Goal: Book appointment/travel/reservation

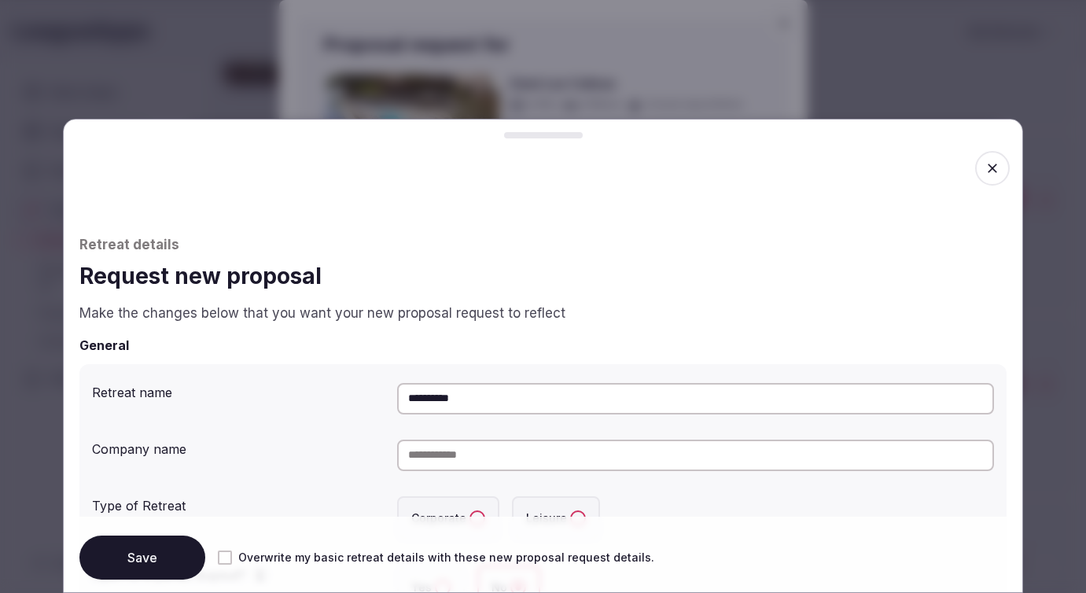
scroll to position [1031, 0]
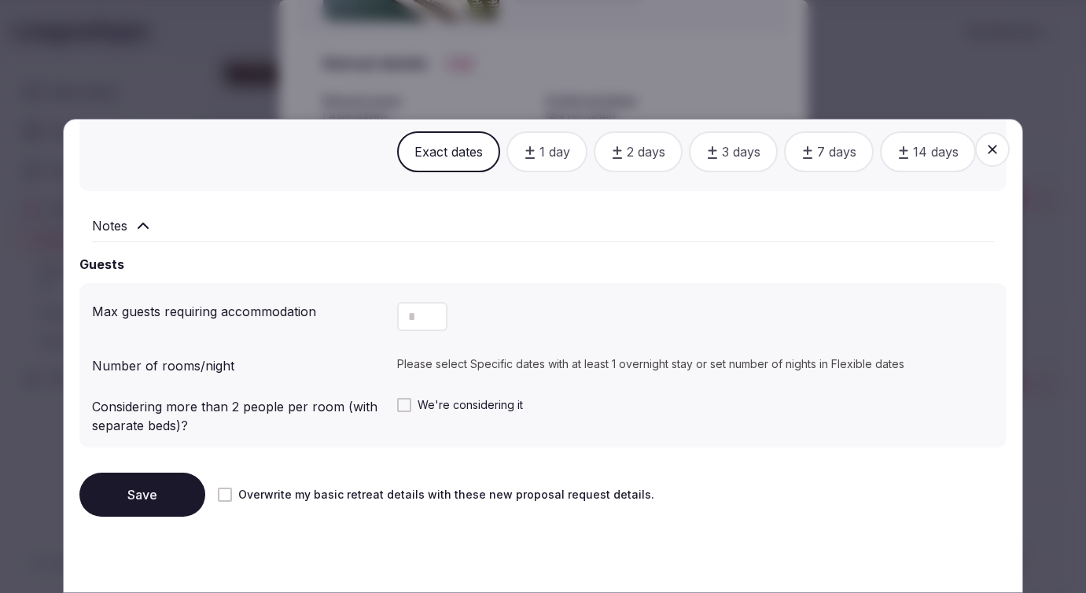
click at [421, 315] on input "number" at bounding box center [422, 316] width 50 height 29
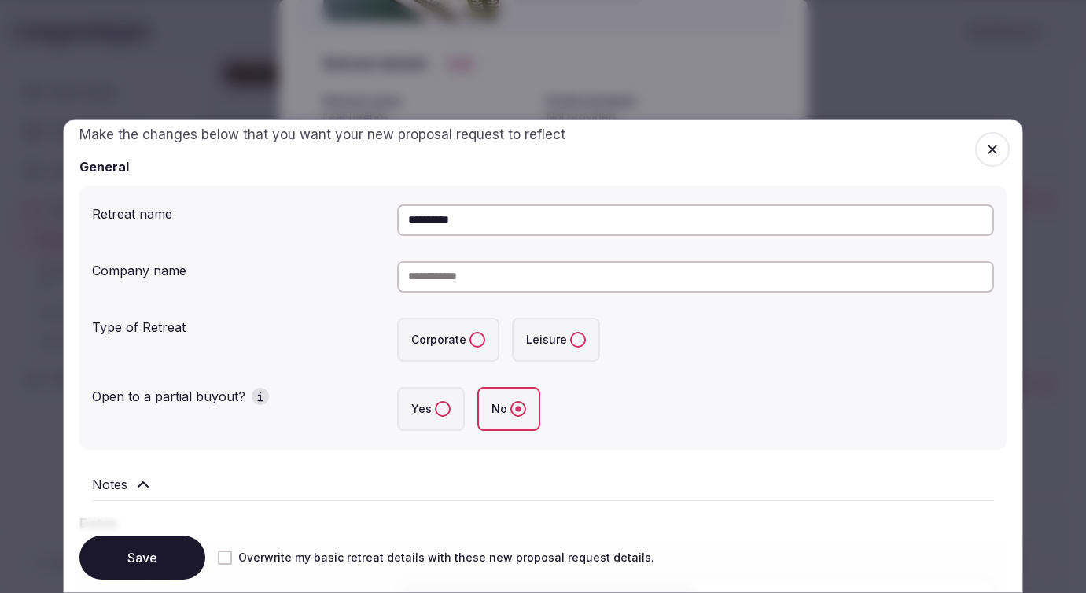
scroll to position [186, 0]
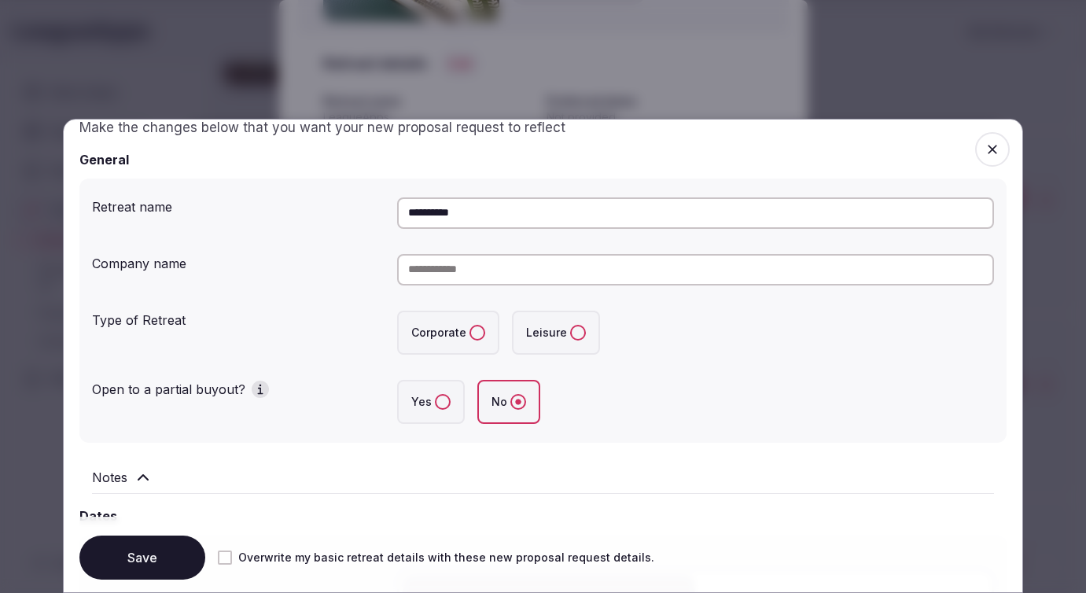
click at [481, 332] on button "Corporate" at bounding box center [478, 333] width 16 height 16
click at [437, 268] on input at bounding box center [695, 269] width 597 height 31
type input "**********"
click at [440, 399] on button "Yes" at bounding box center [443, 402] width 16 height 16
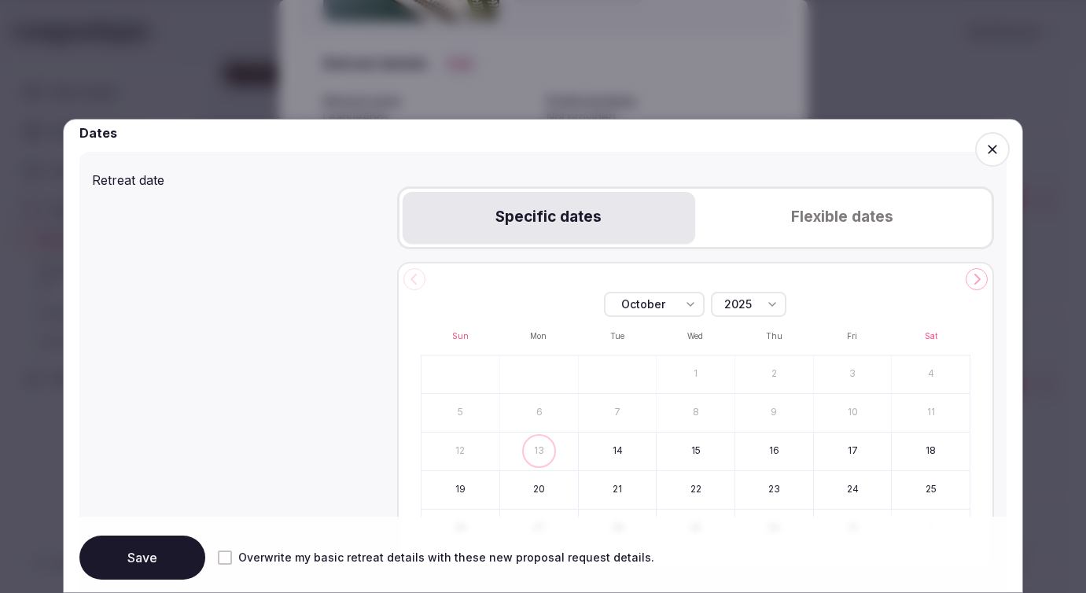
scroll to position [543, 0]
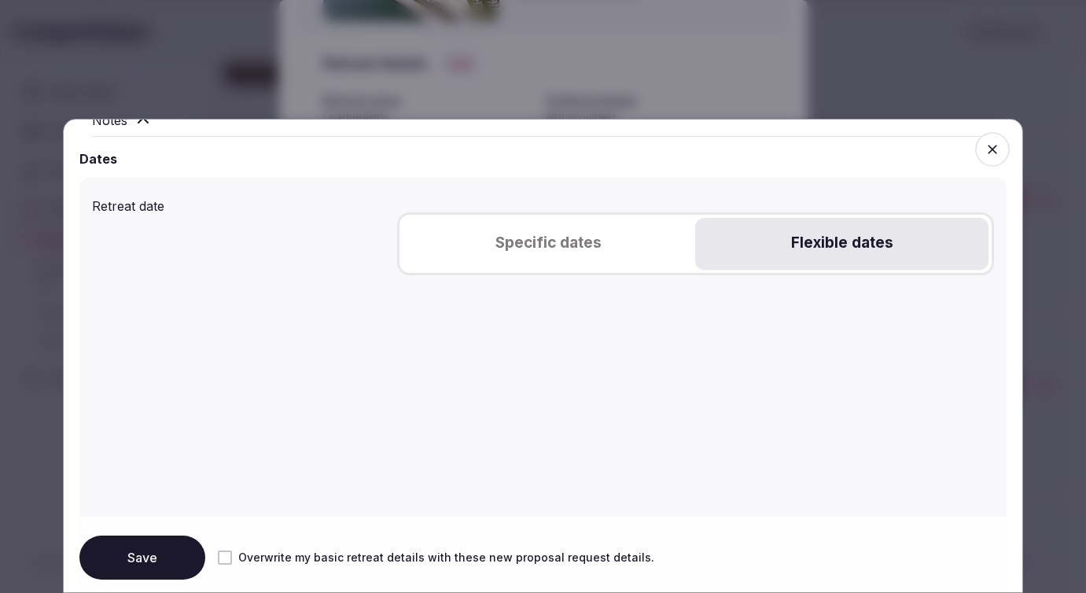
click at [809, 245] on button "Flexible dates" at bounding box center [841, 244] width 293 height 52
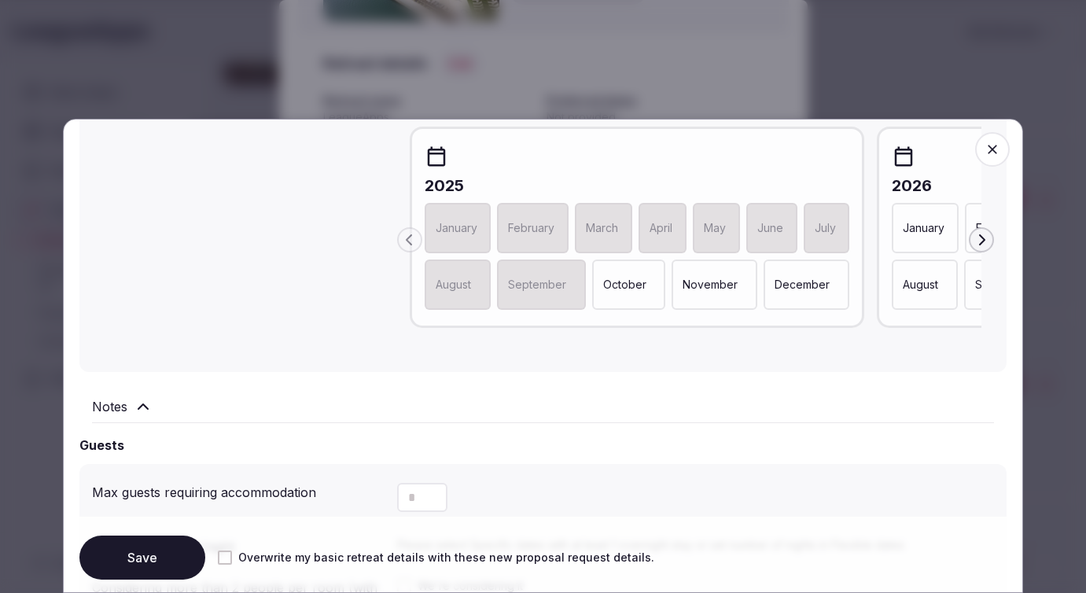
scroll to position [777, 0]
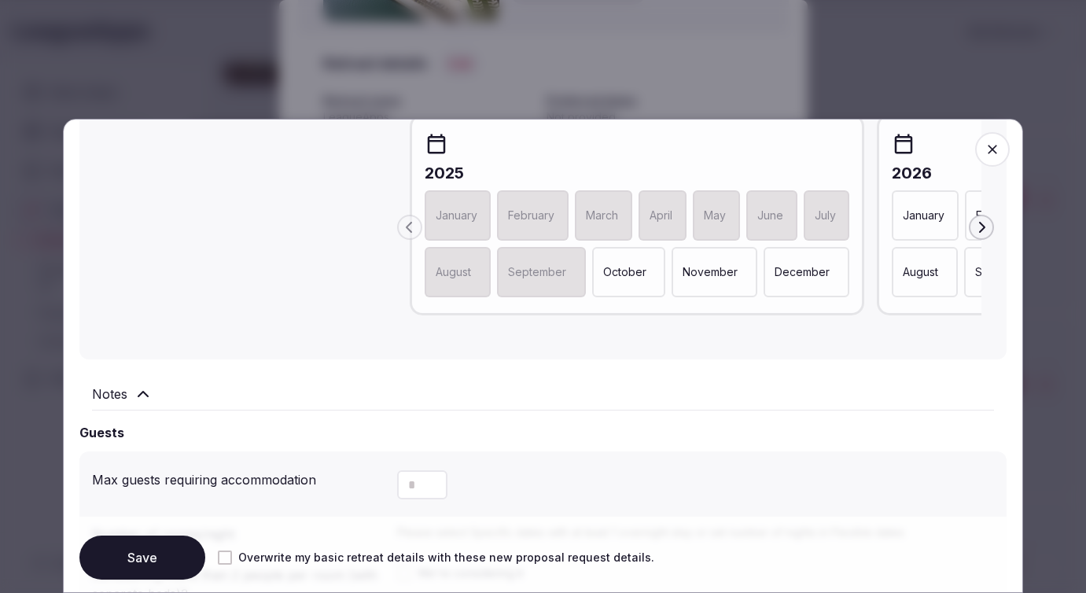
click at [977, 228] on icon "button" at bounding box center [981, 227] width 13 height 13
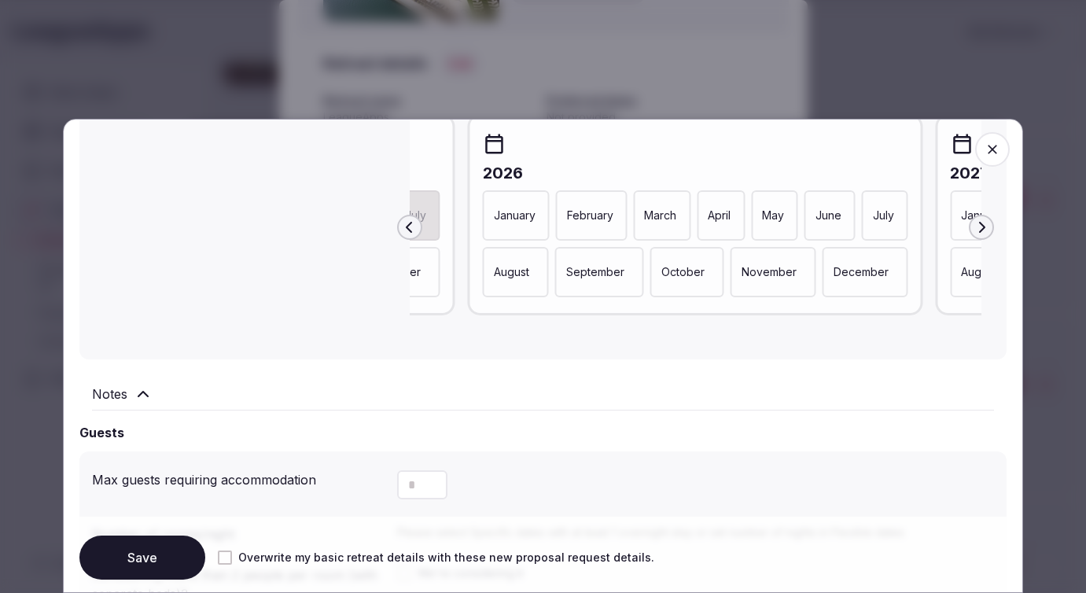
click at [503, 222] on p "January" at bounding box center [515, 216] width 42 height 16
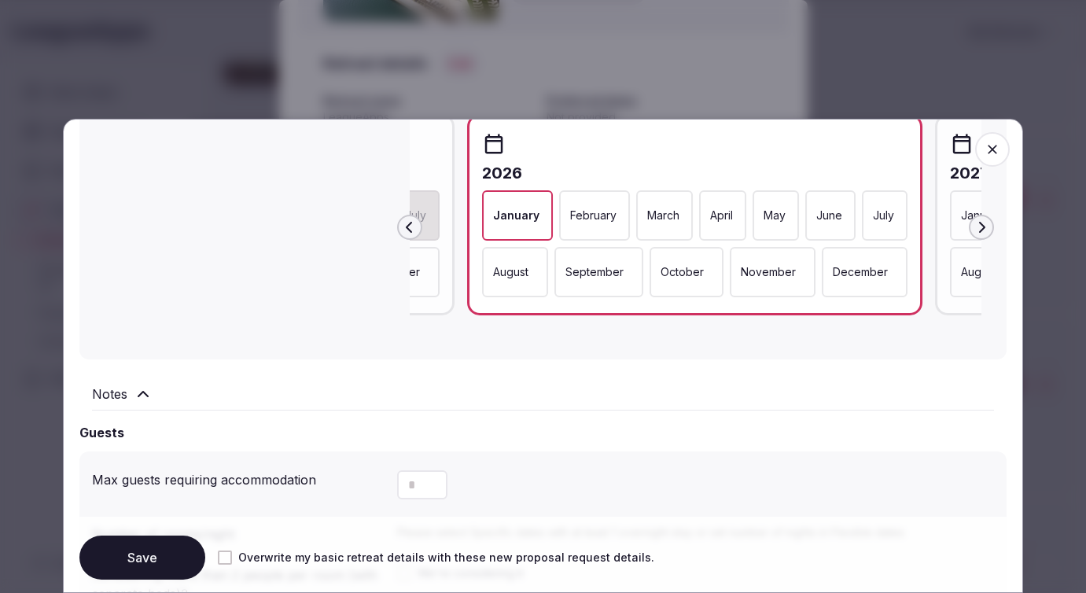
click at [597, 221] on p "February" at bounding box center [593, 216] width 46 height 16
click at [665, 221] on p "March" at bounding box center [667, 216] width 32 height 16
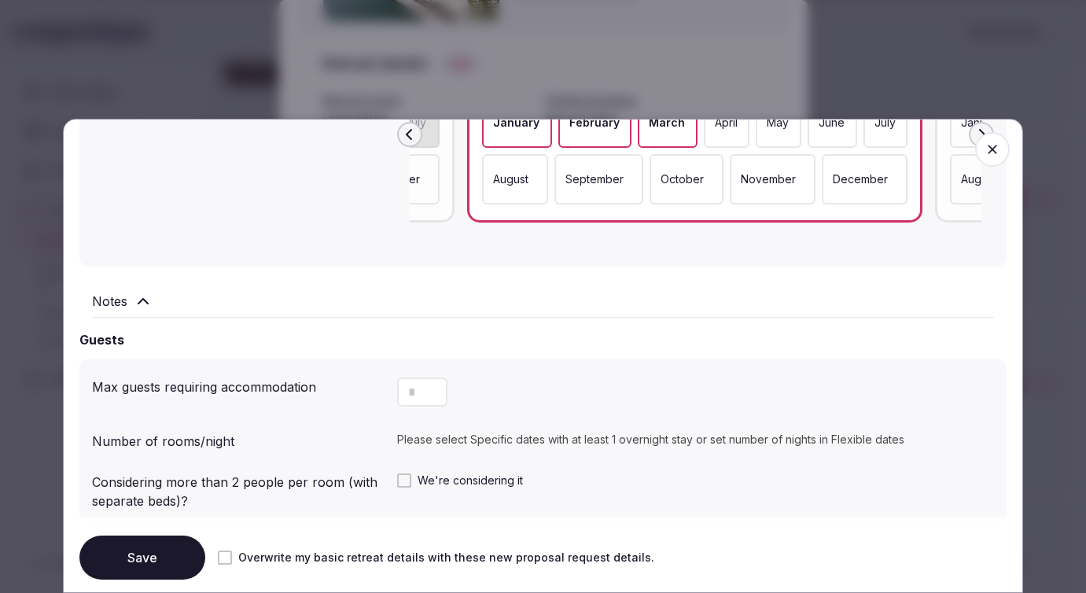
scroll to position [949, 0]
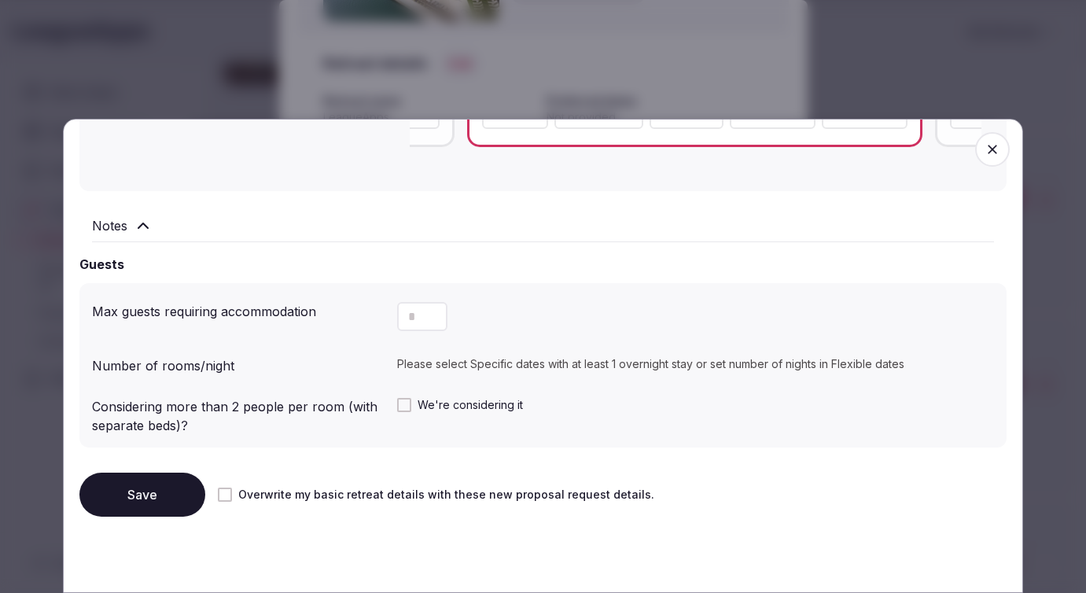
click at [429, 311] on icon "Increment" at bounding box center [435, 309] width 13 height 13
drag, startPoint x: 418, startPoint y: 316, endPoint x: 396, endPoint y: 316, distance: 21.2
click at [397, 316] on input "*" at bounding box center [422, 316] width 50 height 29
type input "***"
click at [506, 367] on p "Please select Specific dates with at least 1 overnight stay or set number of ni…" at bounding box center [695, 364] width 597 height 16
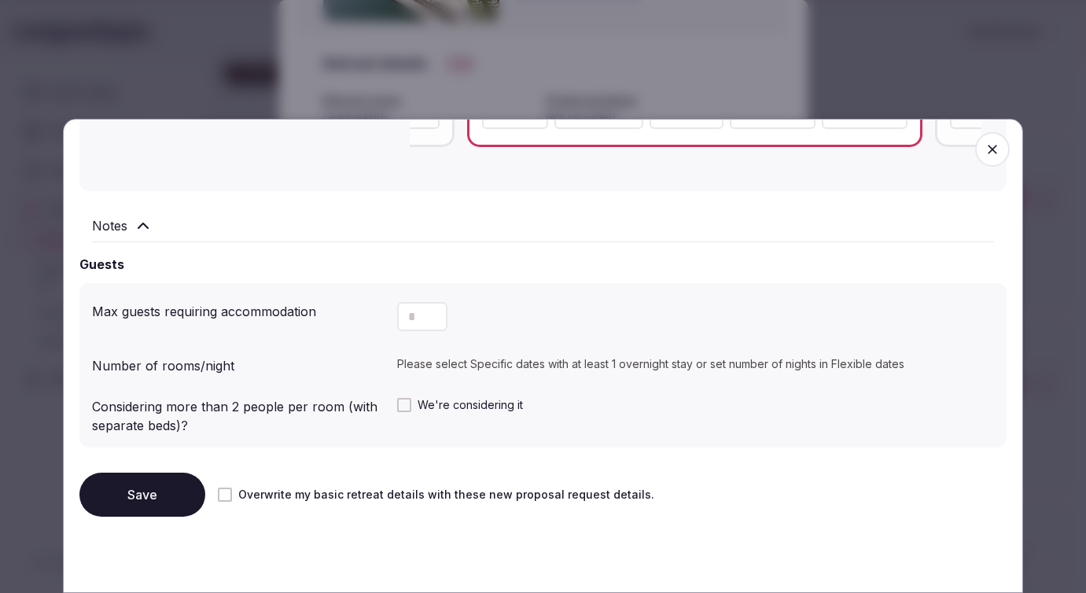
click at [168, 500] on button "Save" at bounding box center [142, 495] width 126 height 44
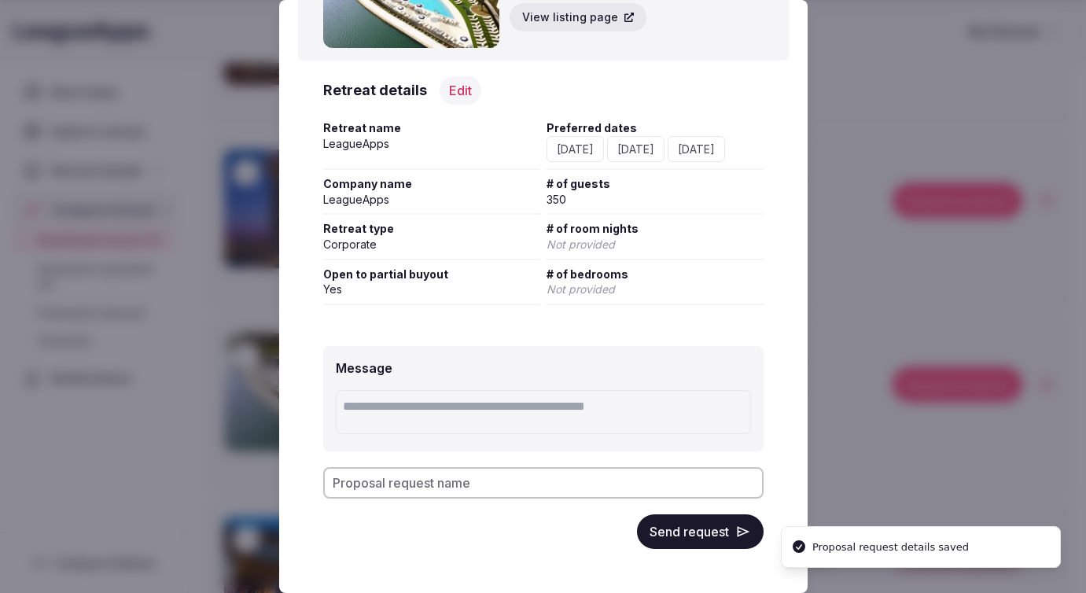
scroll to position [131, 0]
click at [598, 243] on span "Not provided" at bounding box center [581, 244] width 68 height 13
click at [453, 87] on button "Edit" at bounding box center [461, 90] width 42 height 28
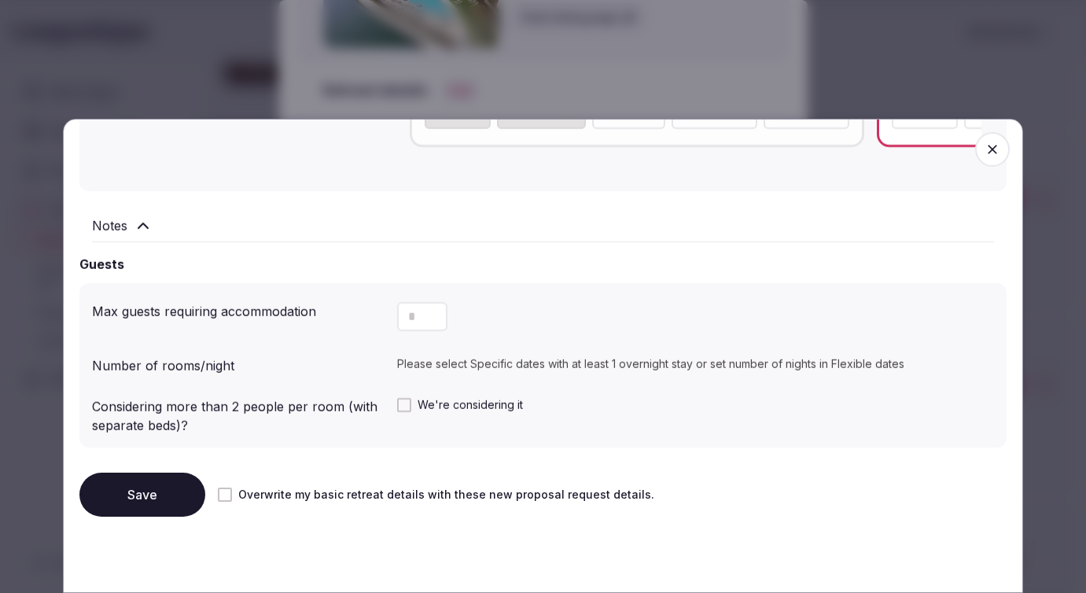
scroll to position [949, 0]
click at [487, 366] on p "Please select Specific dates with at least 1 overnight stay or set number of ni…" at bounding box center [695, 364] width 597 height 16
click at [201, 367] on div "Number of rooms/night" at bounding box center [238, 362] width 293 height 25
click at [793, 355] on div "Please select Specific dates with at least 1 overnight stay or set number of ni…" at bounding box center [695, 364] width 597 height 28
click at [865, 377] on div "Please select Specific dates with at least 1 overnight stay or set number of ni…" at bounding box center [695, 364] width 597 height 28
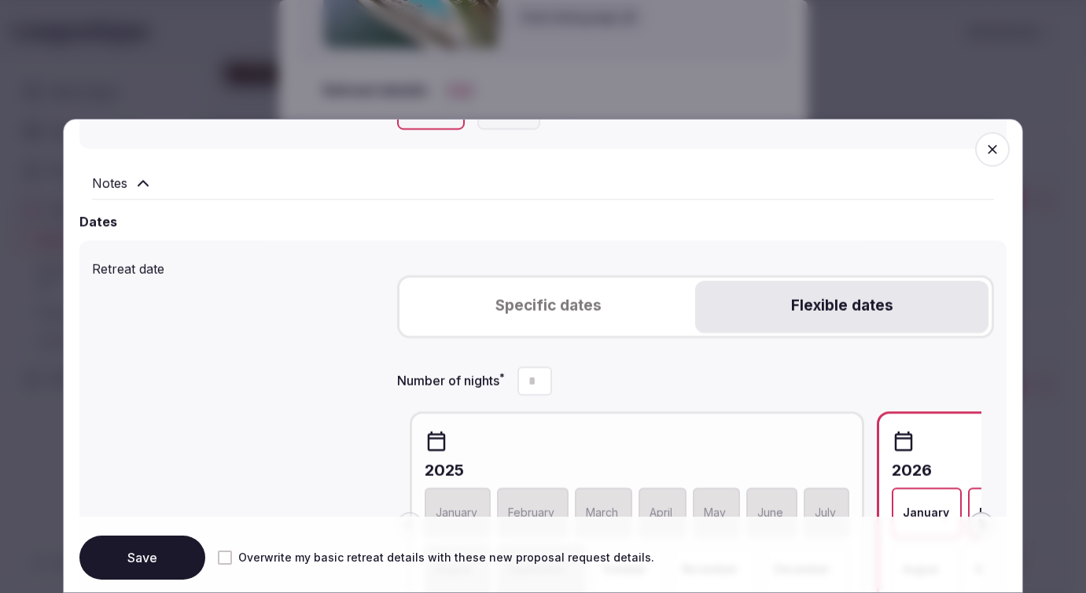
scroll to position [478, 0]
click at [536, 385] on button "Number of nights *" at bounding box center [539, 389] width 25 height 15
type input "*"
click at [546, 374] on icon "Increment" at bounding box center [539, 375] width 13 height 13
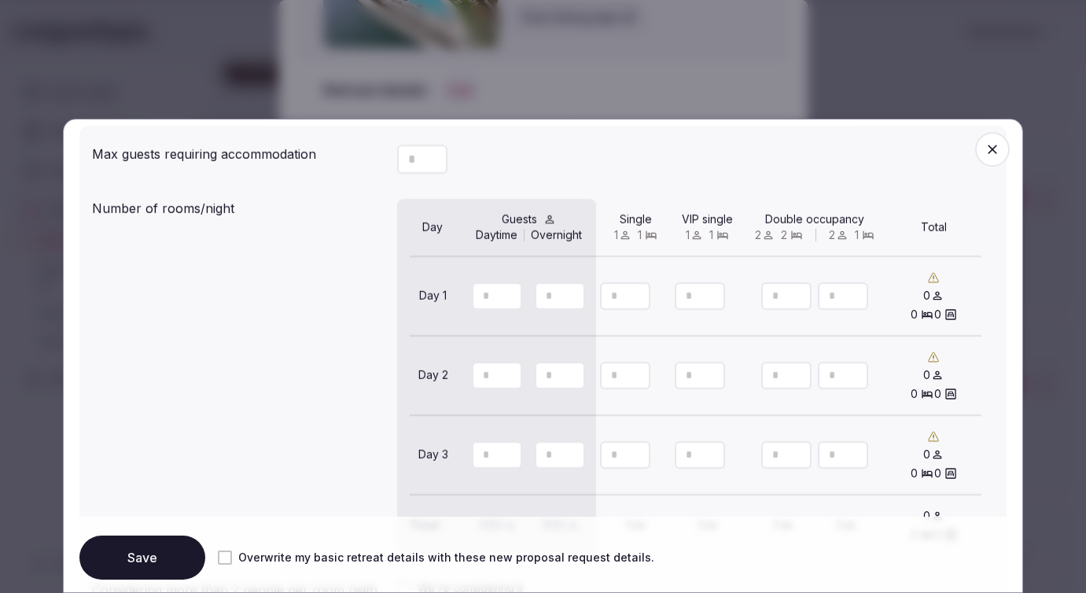
scroll to position [1115, 0]
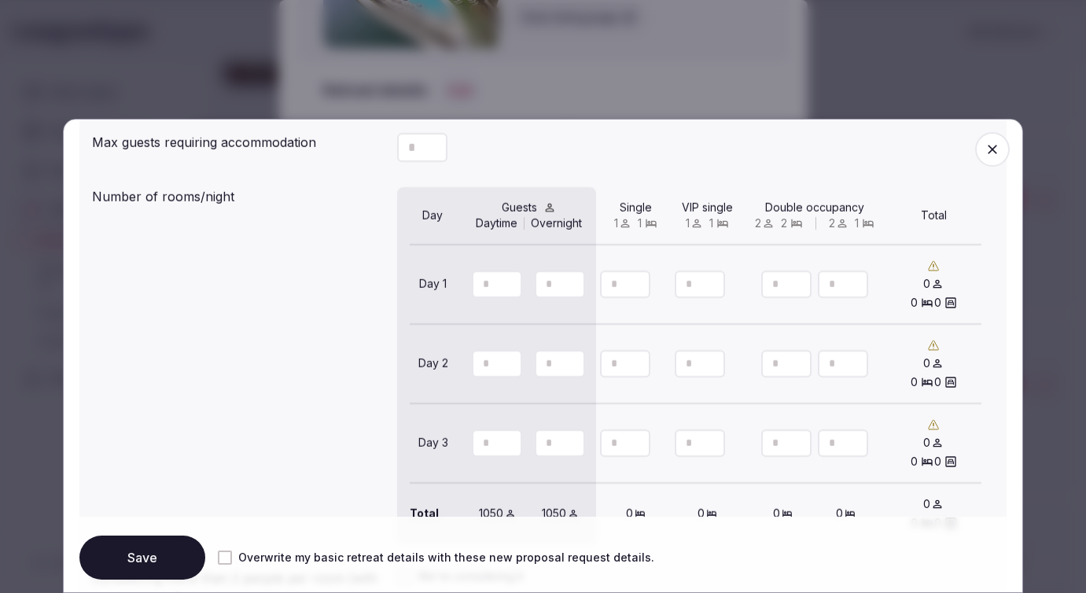
drag, startPoint x: 496, startPoint y: 286, endPoint x: 470, endPoint y: 286, distance: 26.0
click at [472, 286] on input "***" at bounding box center [497, 285] width 50 height 28
type input "***"
click at [553, 288] on input "***" at bounding box center [560, 285] width 50 height 28
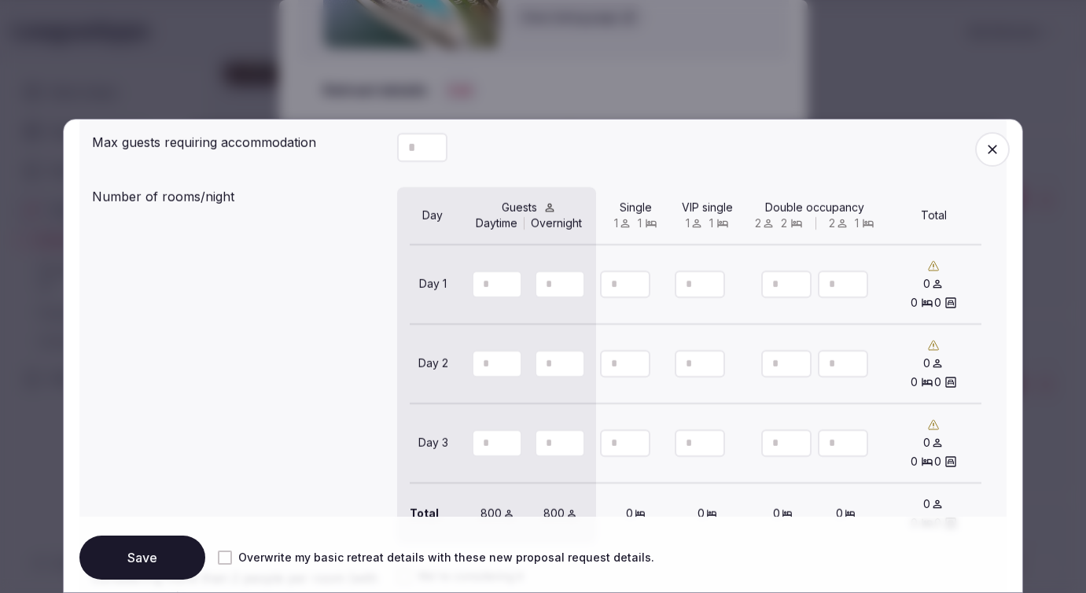
type input "***"
drag, startPoint x: 496, startPoint y: 362, endPoint x: 474, endPoint y: 362, distance: 22.0
click at [474, 362] on input "***" at bounding box center [497, 364] width 50 height 28
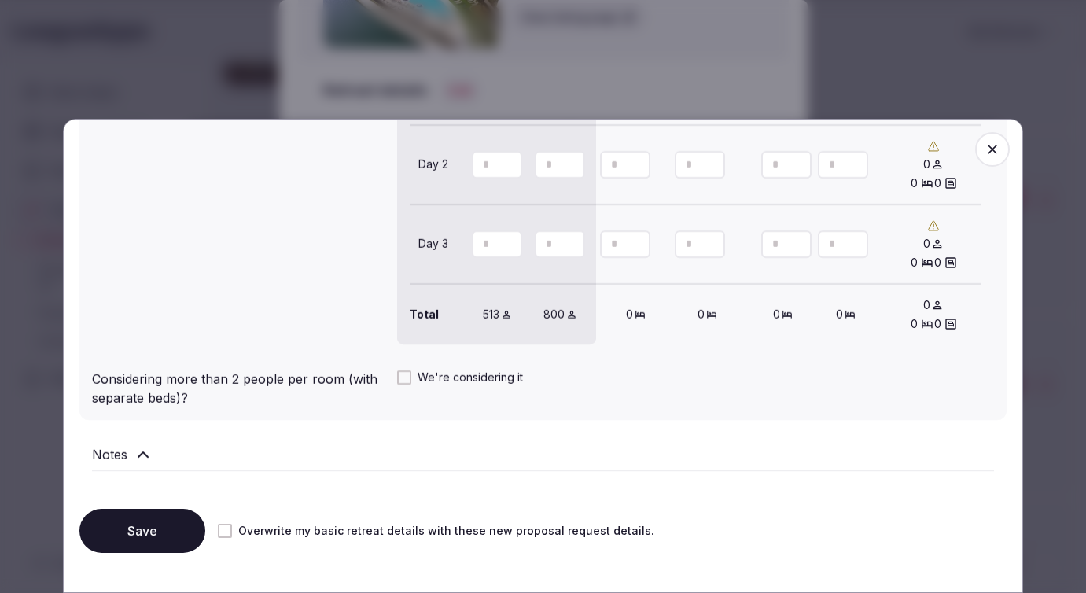
scroll to position [1354, 0]
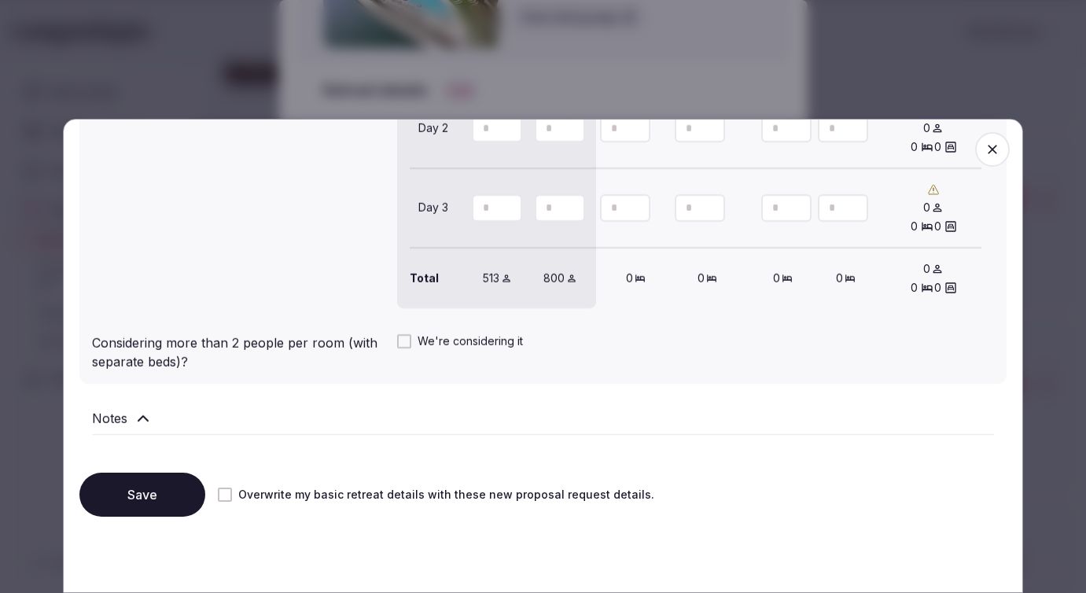
type input "**"
click at [157, 484] on button "Save" at bounding box center [142, 495] width 126 height 44
click at [230, 492] on button "Overwrite my basic retreat details with these new proposal request details." at bounding box center [225, 495] width 14 height 14
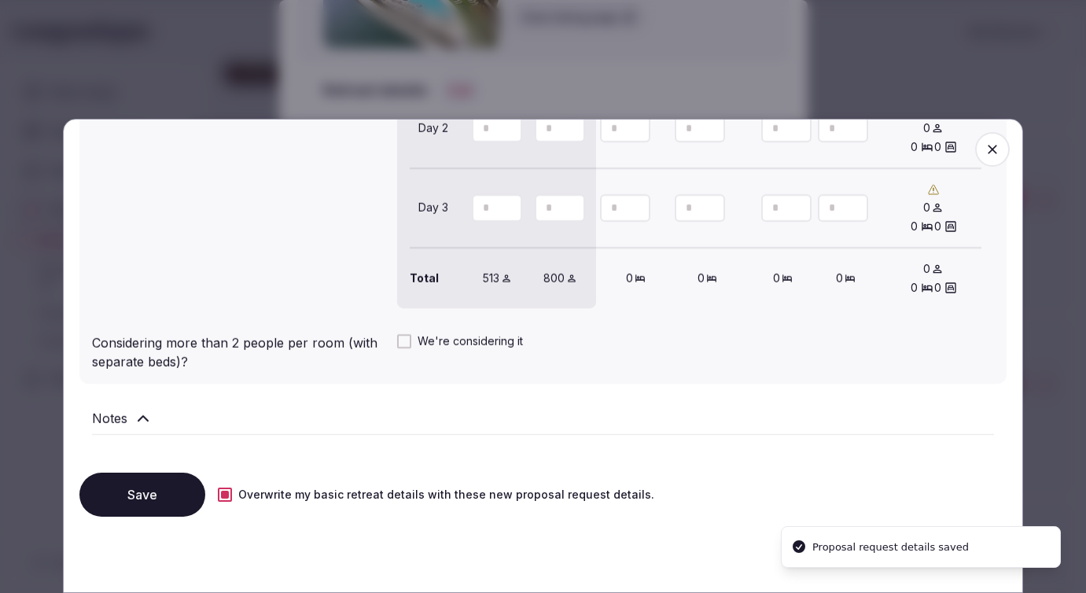
click at [157, 487] on button "Save" at bounding box center [142, 495] width 126 height 44
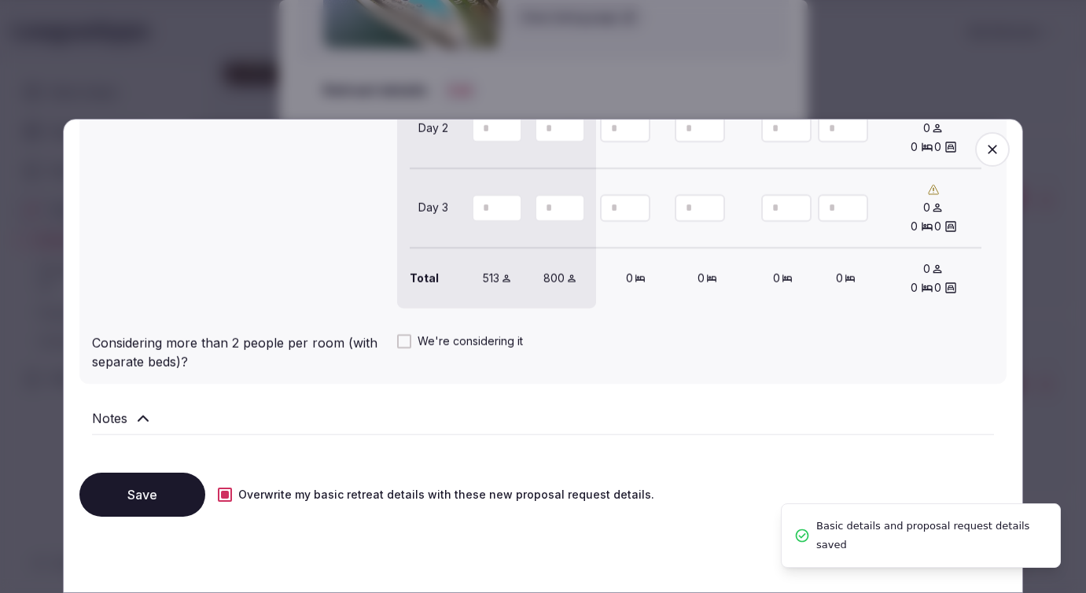
click at [996, 149] on icon "button" at bounding box center [993, 150] width 16 height 16
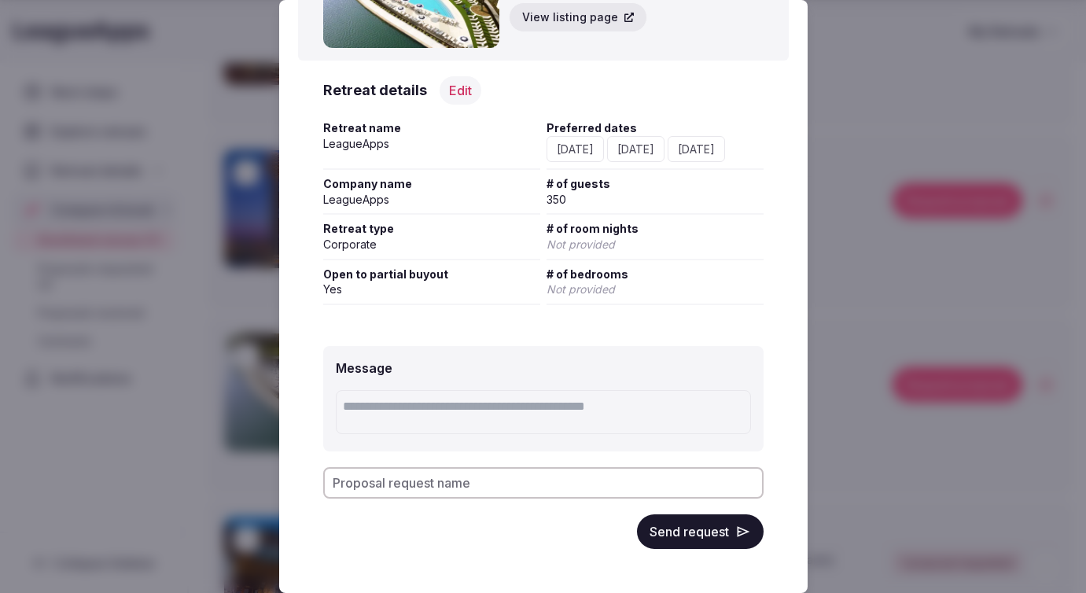
scroll to position [0, 0]
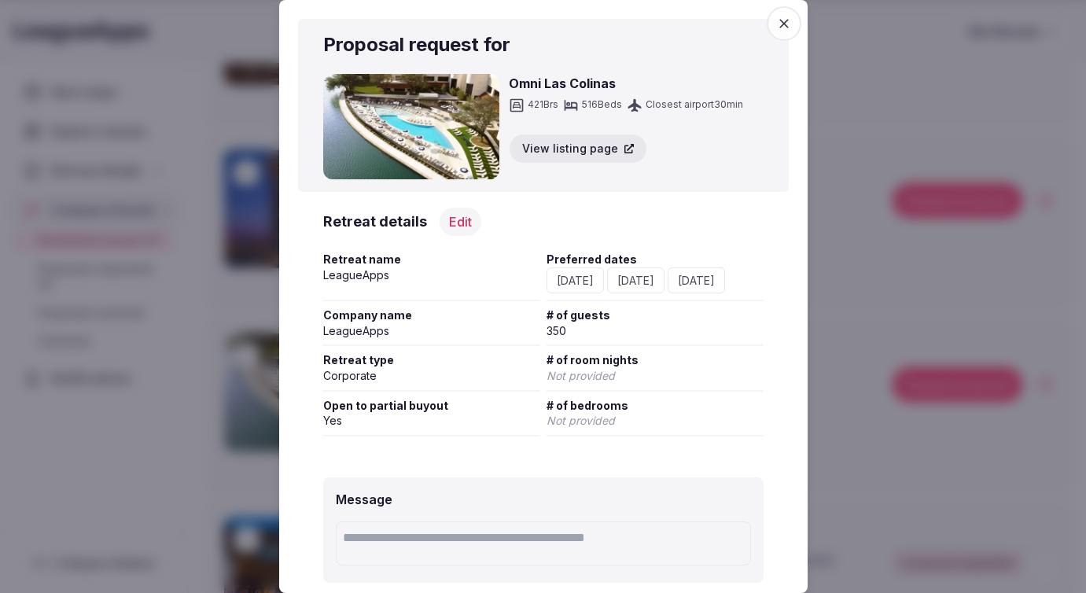
click at [782, 24] on icon "button" at bounding box center [784, 24] width 16 height 16
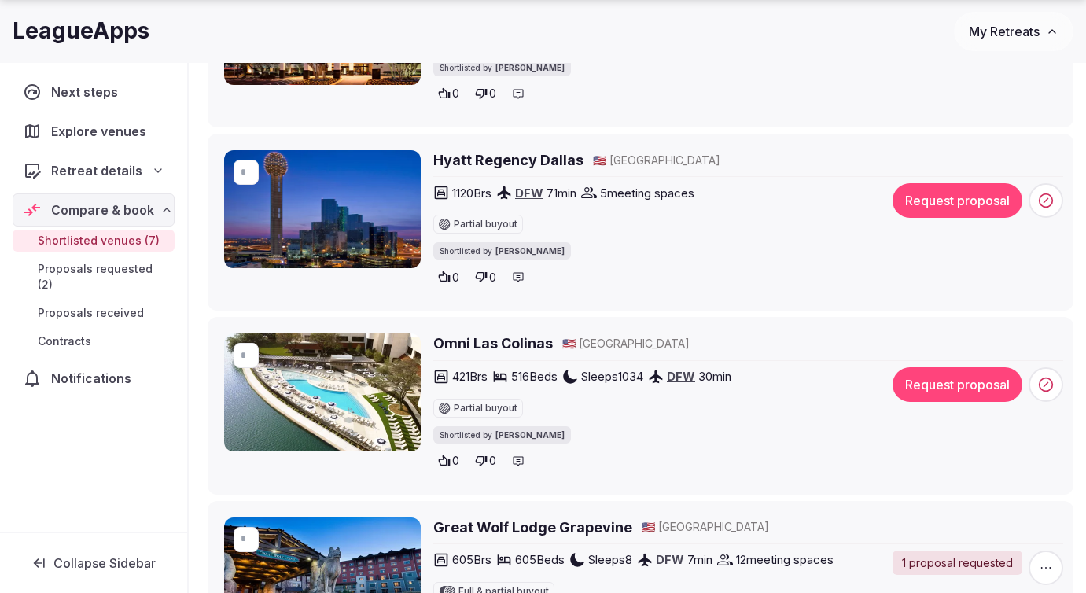
click at [938, 393] on button "Request proposal" at bounding box center [958, 384] width 130 height 35
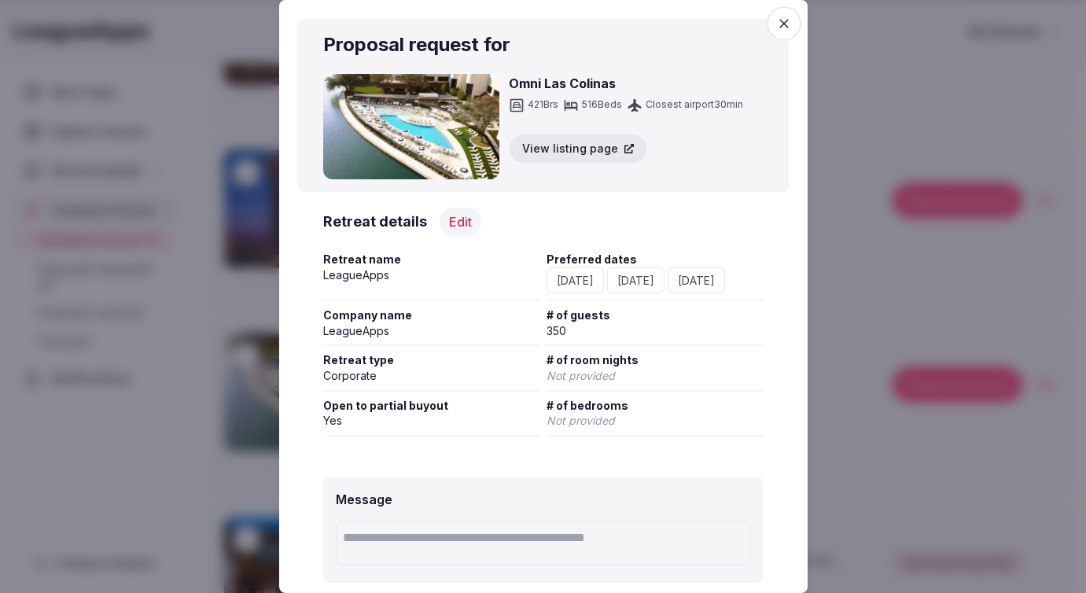
click at [462, 227] on button "Edit" at bounding box center [461, 222] width 42 height 28
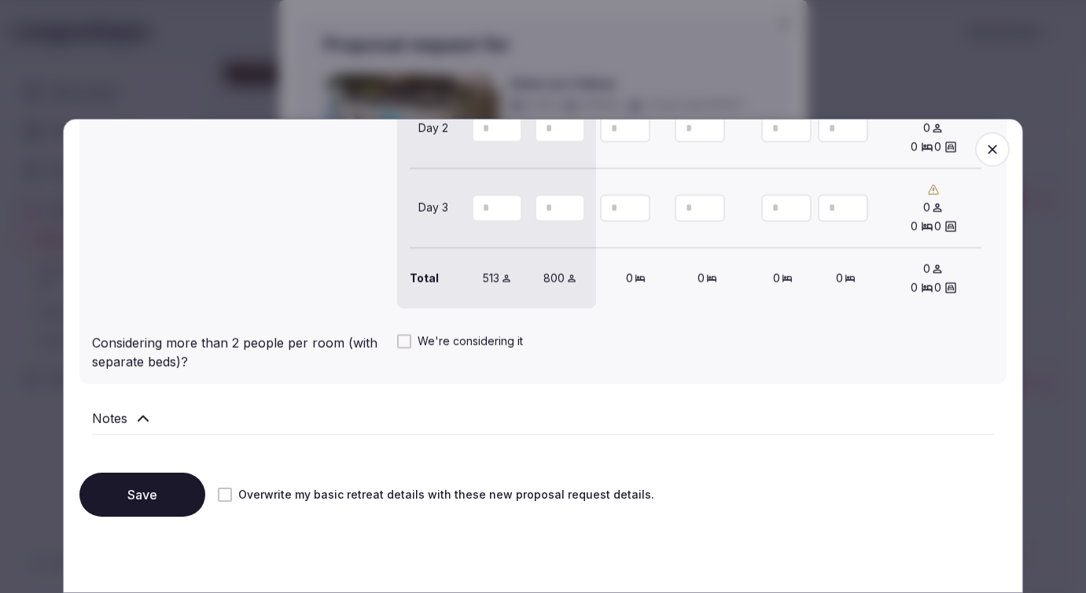
scroll to position [1354, 0]
click at [156, 487] on button "Save" at bounding box center [142, 495] width 126 height 44
click at [992, 146] on icon "button" at bounding box center [993, 150] width 16 height 16
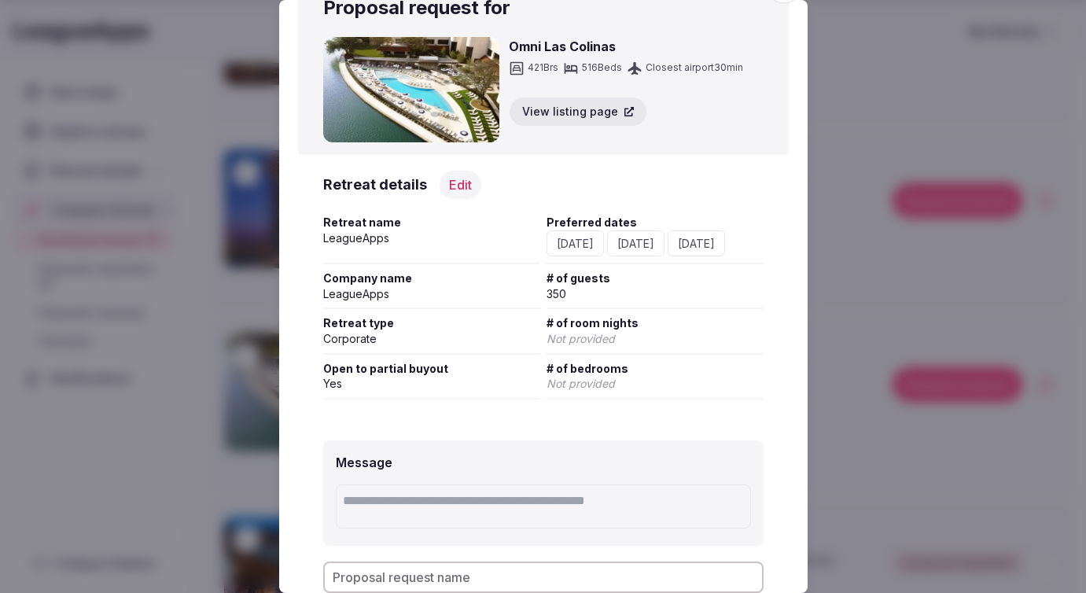
scroll to position [131, 0]
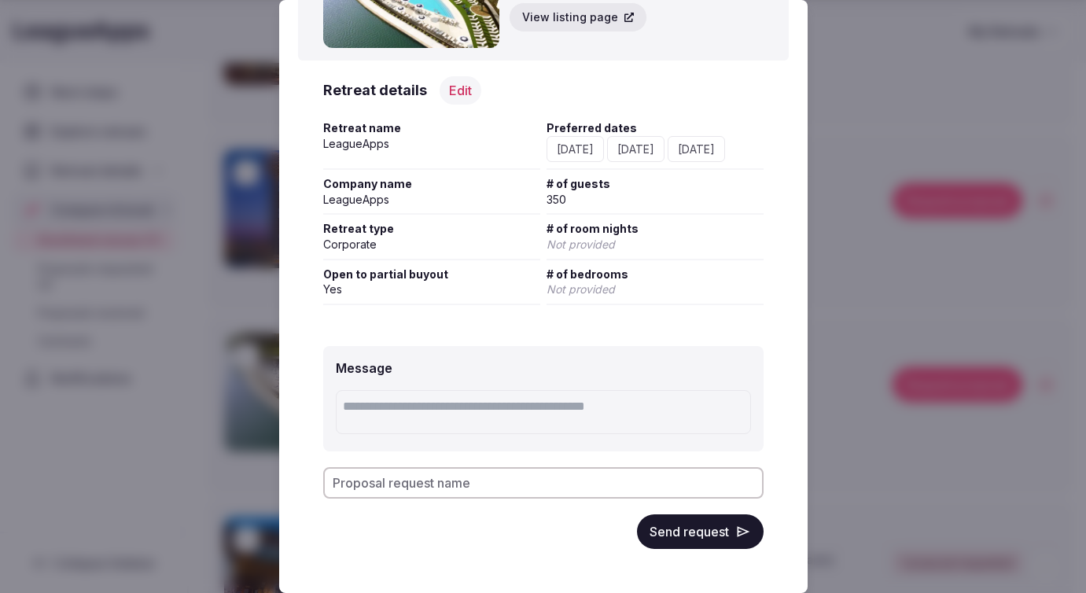
click at [675, 537] on button "Send request" at bounding box center [700, 531] width 127 height 35
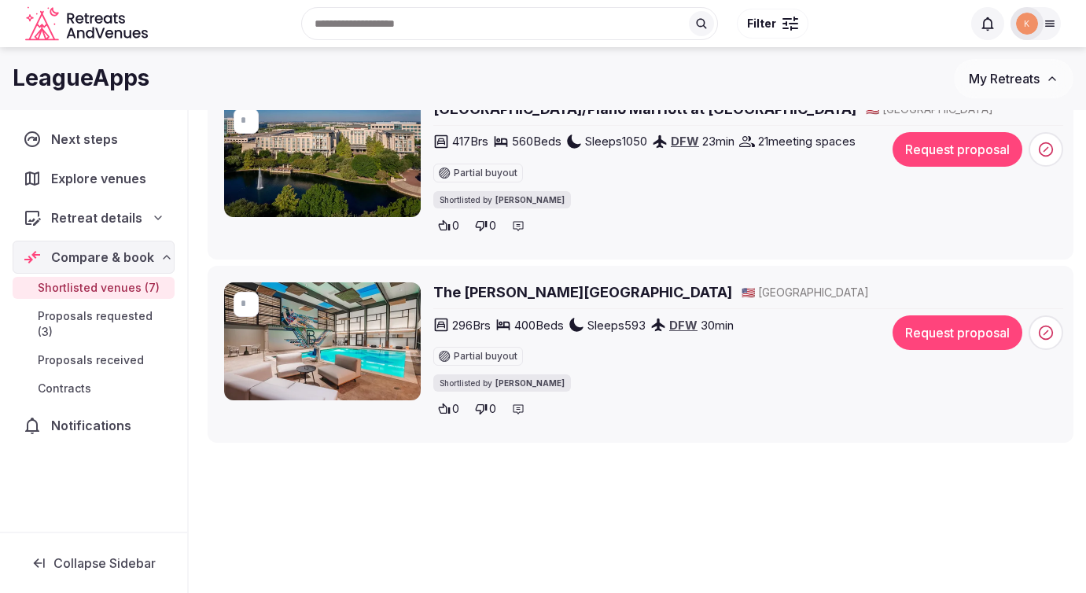
scroll to position [1168, 0]
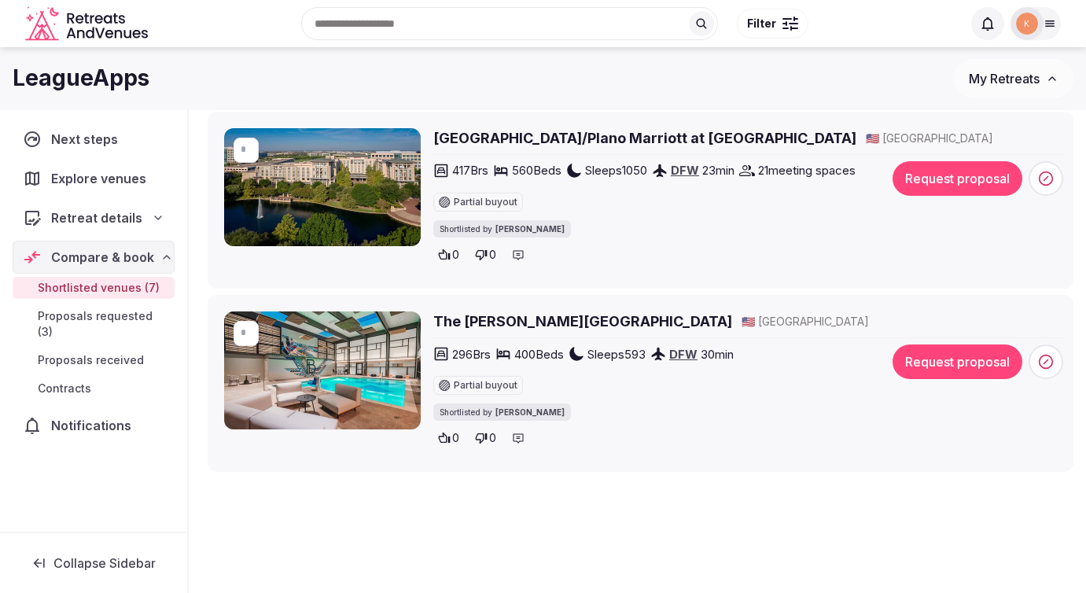
click at [466, 137] on h2 "[GEOGRAPHIC_DATA]/Plano Marriott at [GEOGRAPHIC_DATA]" at bounding box center [644, 138] width 423 height 20
click at [971, 172] on button "Request proposal" at bounding box center [958, 178] width 130 height 35
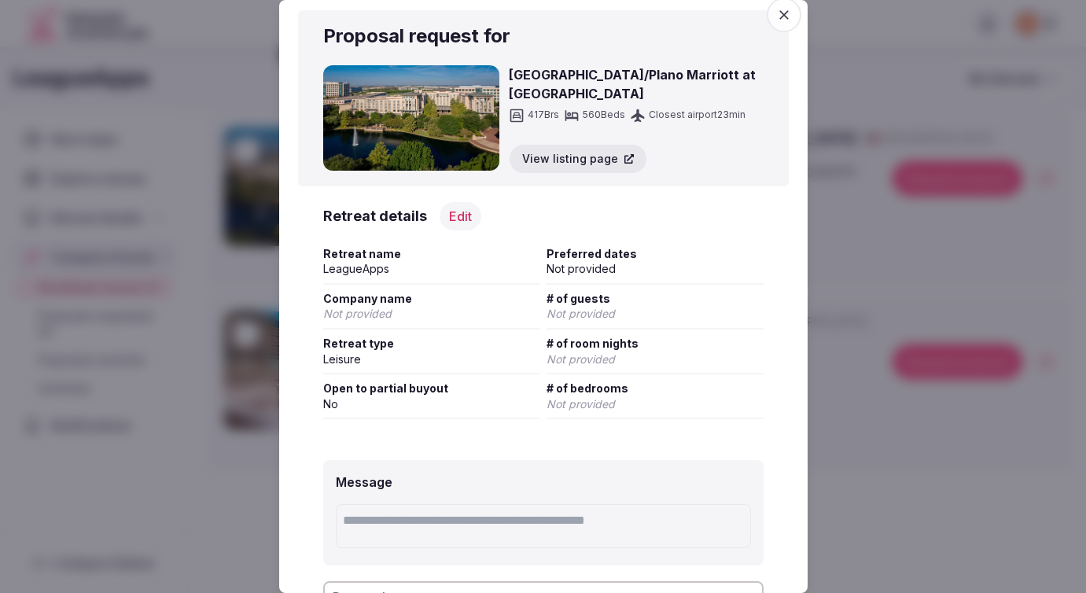
scroll to position [13, 0]
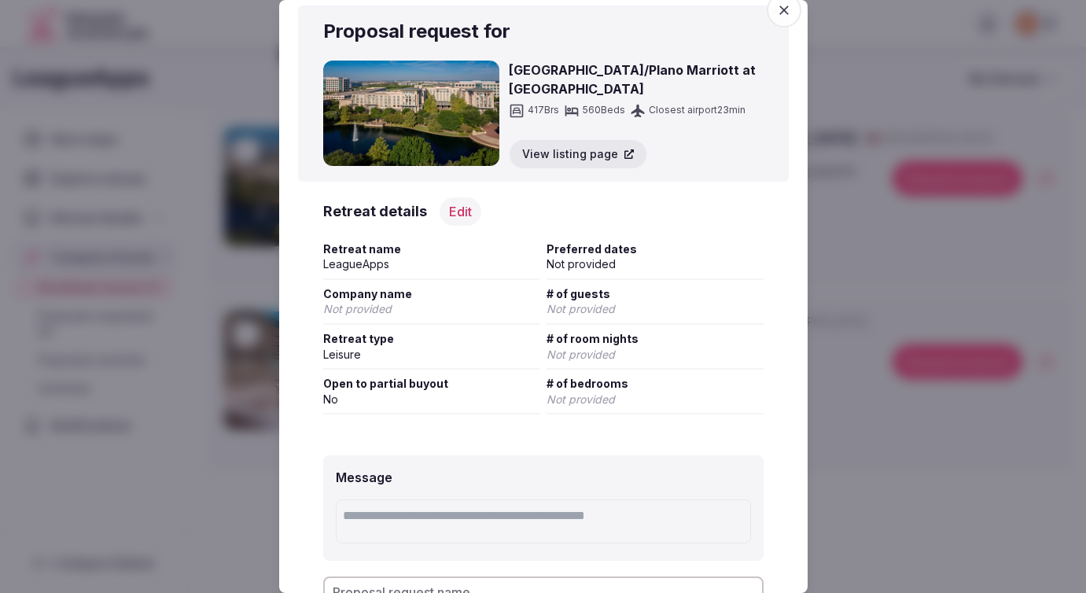
click at [455, 215] on button "Edit" at bounding box center [461, 211] width 42 height 28
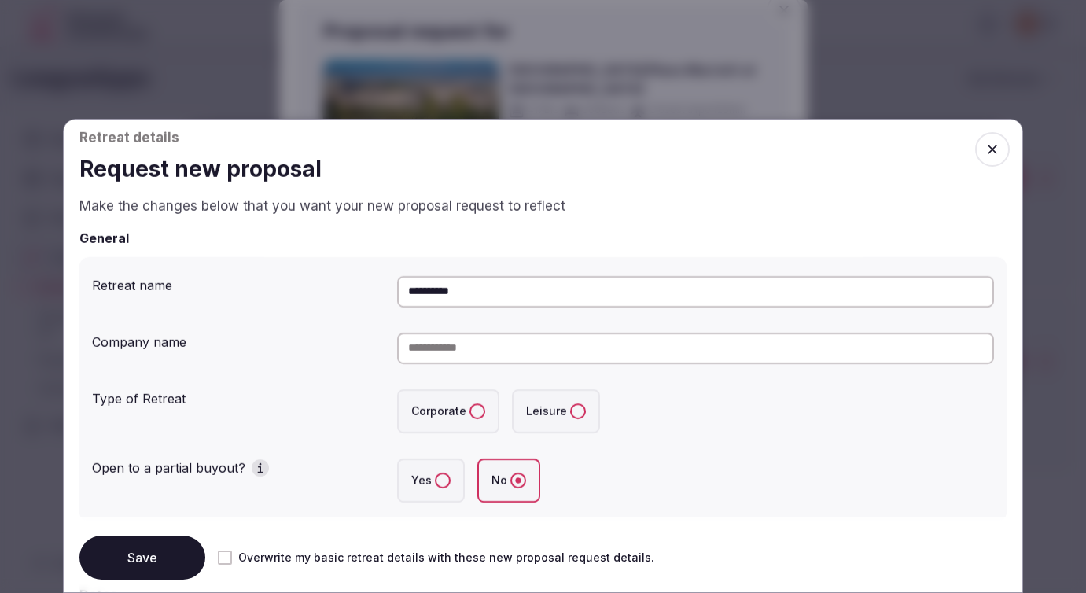
scroll to position [120, 0]
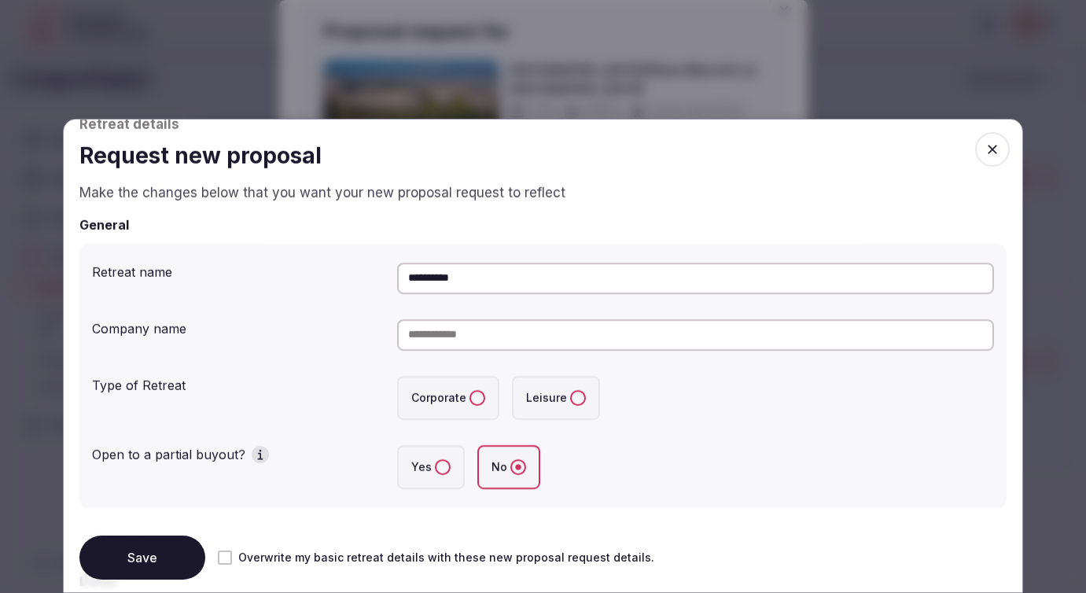
click at [452, 337] on input at bounding box center [695, 334] width 597 height 31
type input "**********"
click at [472, 393] on button "Corporate" at bounding box center [478, 398] width 16 height 16
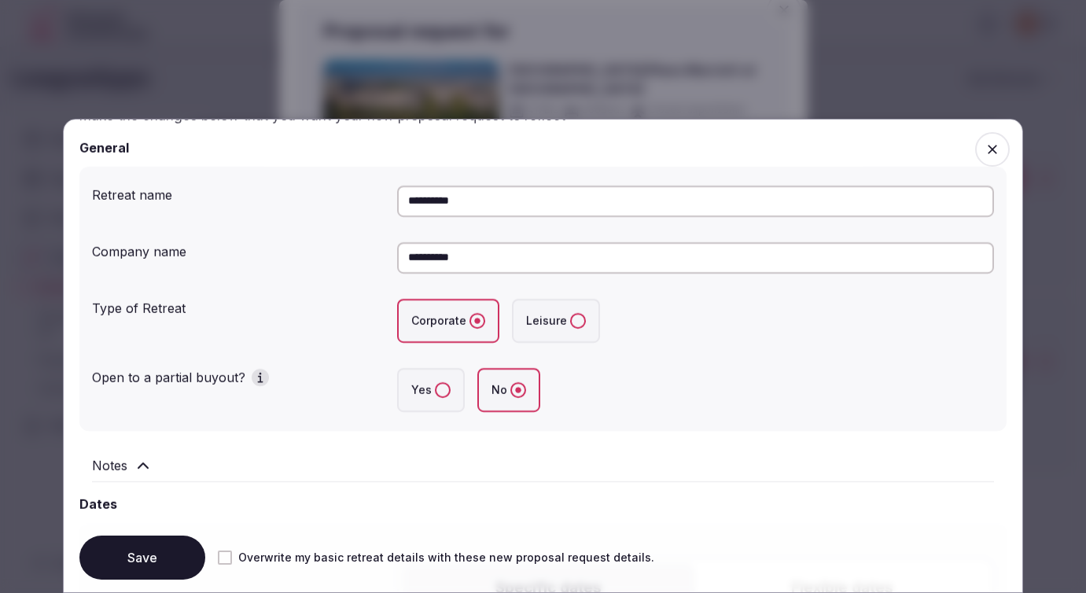
click at [445, 385] on button "Yes" at bounding box center [443, 390] width 16 height 16
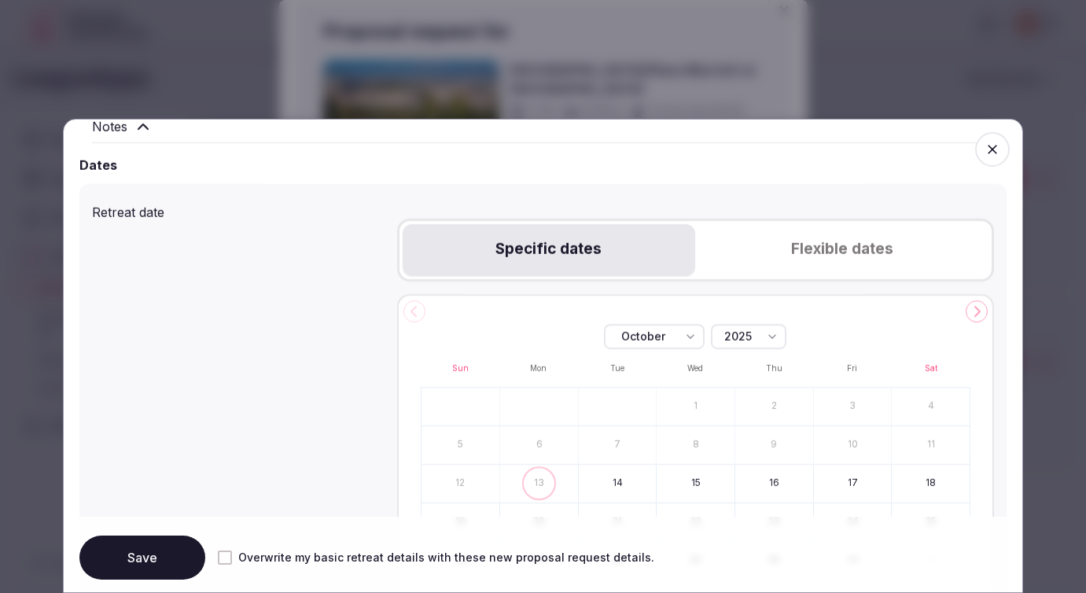
scroll to position [548, 0]
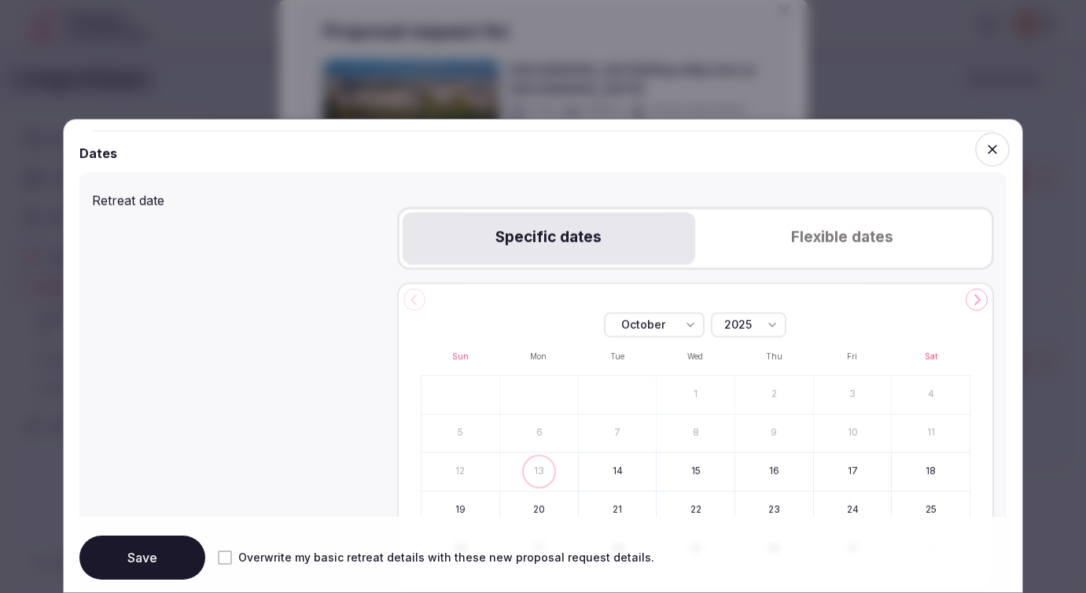
click at [807, 230] on button "Flexible dates" at bounding box center [841, 238] width 293 height 52
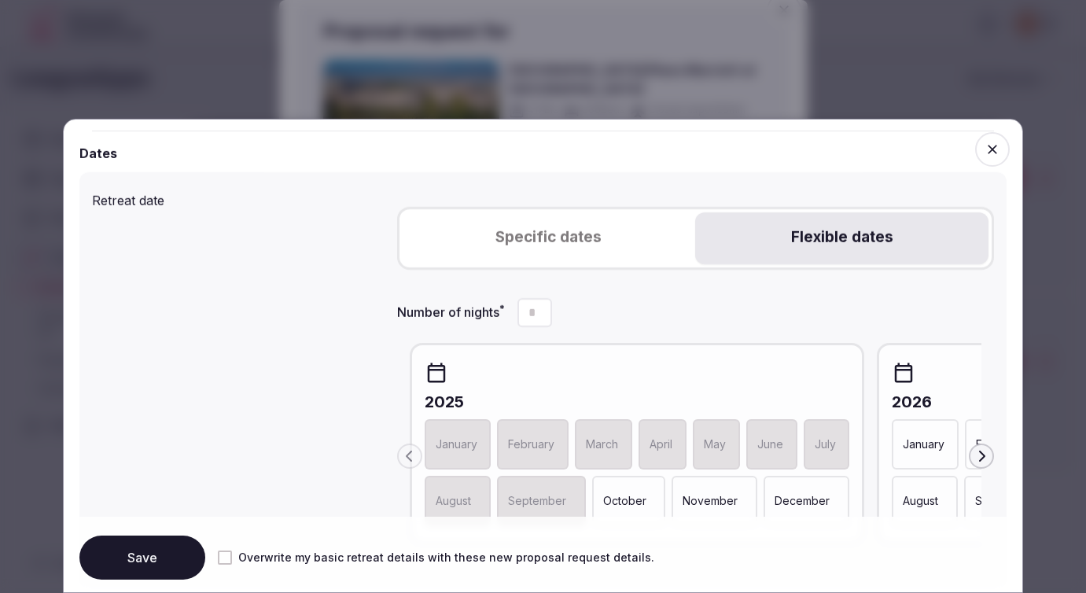
click at [544, 304] on icon "Increment" at bounding box center [539, 305] width 13 height 13
type input "*"
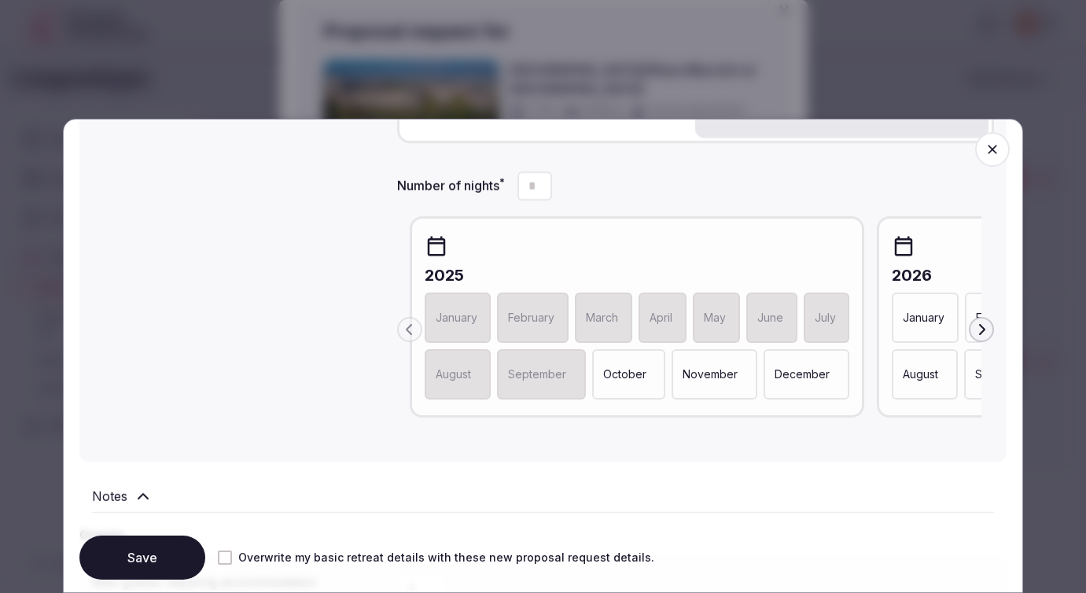
scroll to position [662, 0]
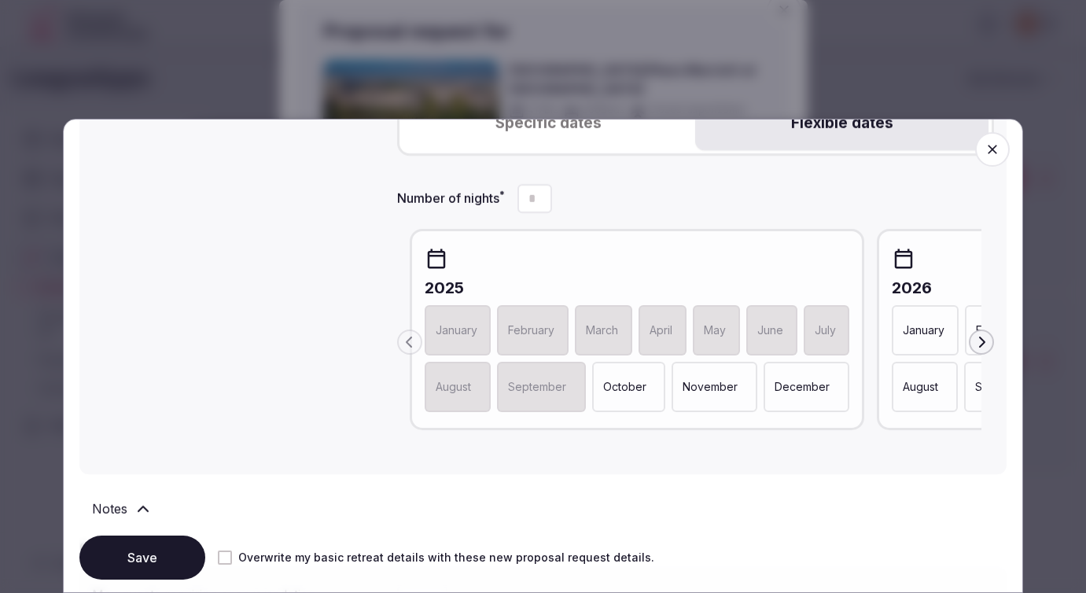
click at [981, 342] on icon "button" at bounding box center [981, 342] width 13 height 13
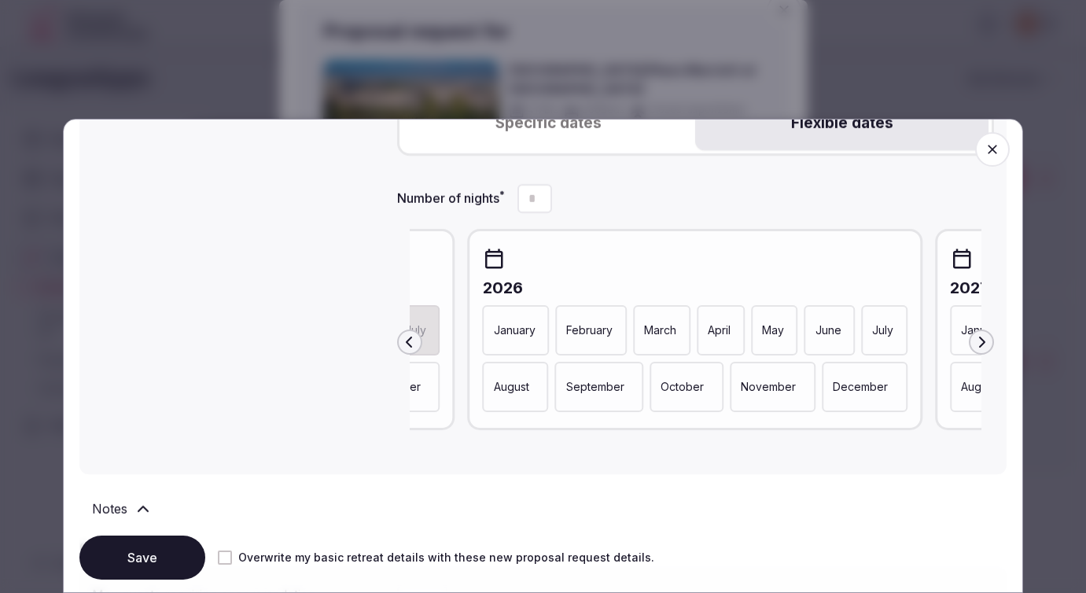
click at [510, 332] on p "January" at bounding box center [515, 330] width 42 height 16
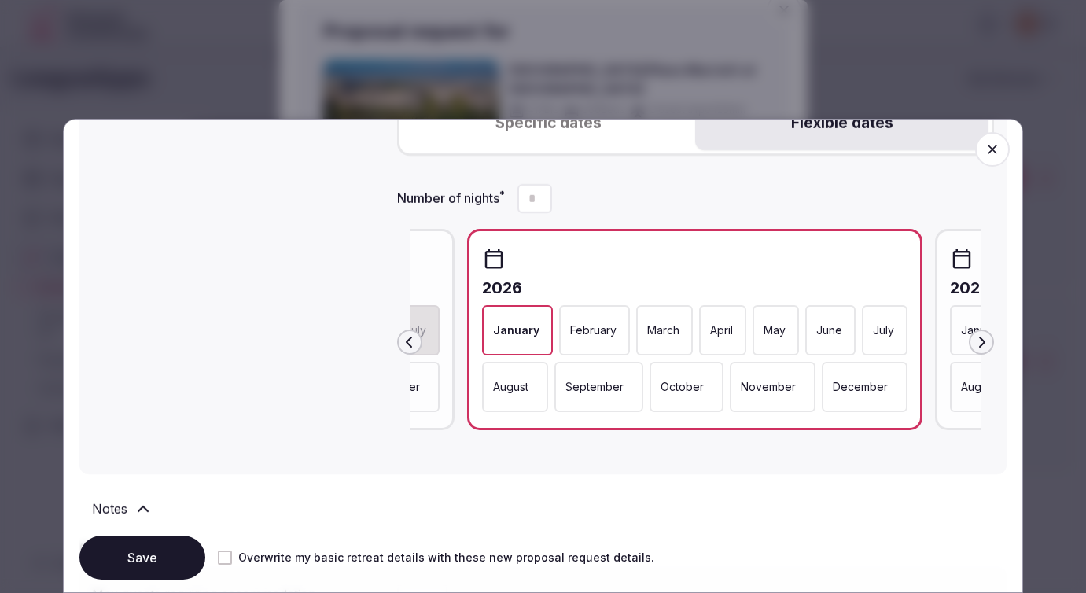
click at [617, 330] on div "February" at bounding box center [594, 330] width 71 height 50
click at [654, 330] on p "March" at bounding box center [667, 330] width 32 height 16
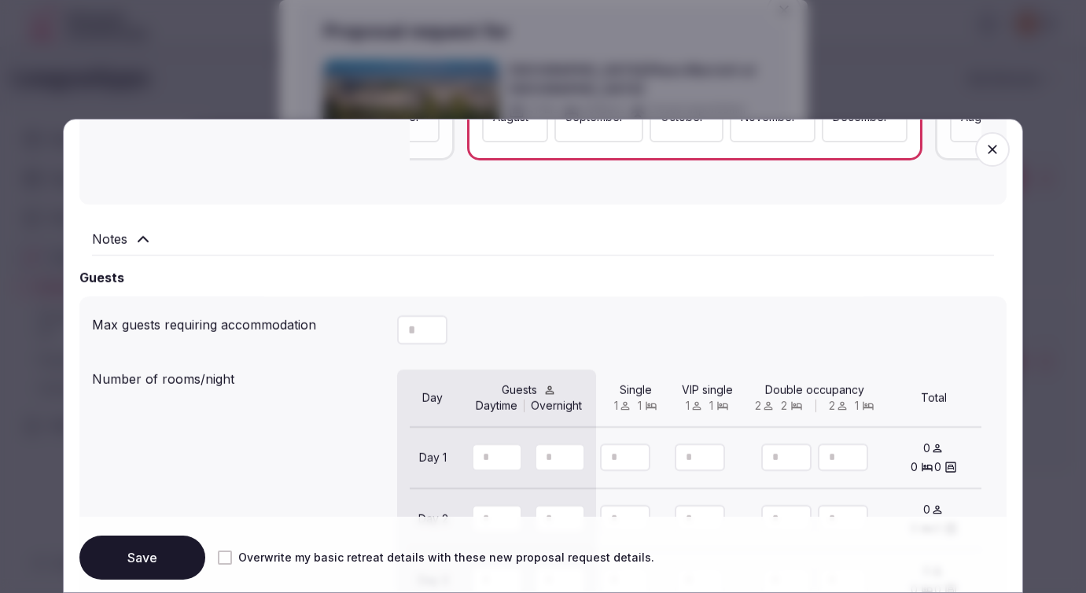
scroll to position [937, 0]
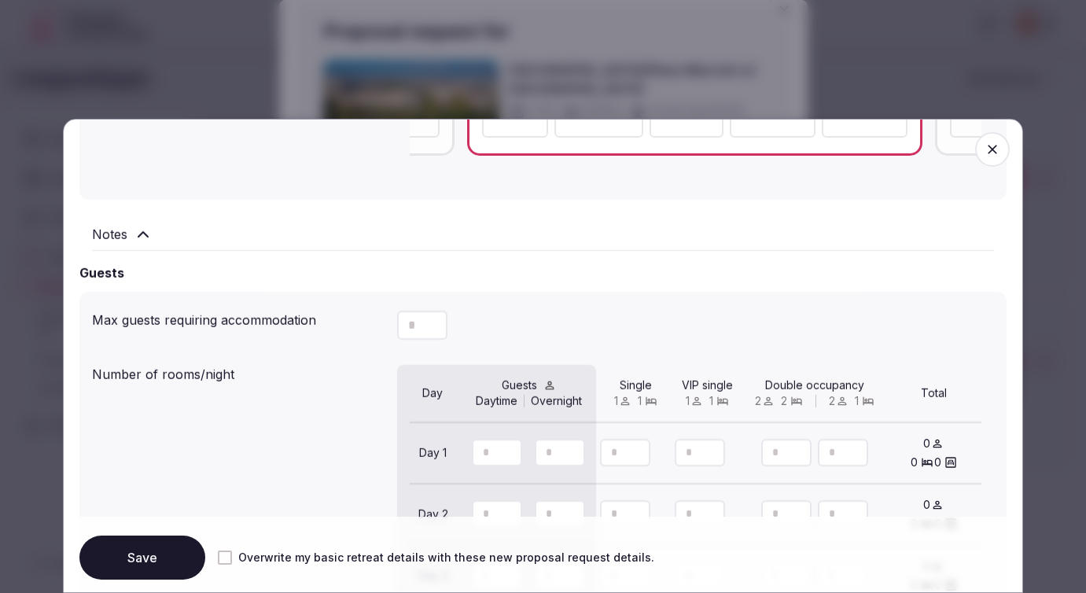
click at [426, 324] on button "Increment" at bounding box center [434, 318] width 25 height 15
drag, startPoint x: 426, startPoint y: 324, endPoint x: 396, endPoint y: 321, distance: 30.8
click at [397, 321] on div "*" at bounding box center [422, 325] width 50 height 29
drag, startPoint x: 414, startPoint y: 329, endPoint x: 399, endPoint y: 329, distance: 14.9
click at [399, 329] on input "*" at bounding box center [422, 325] width 50 height 29
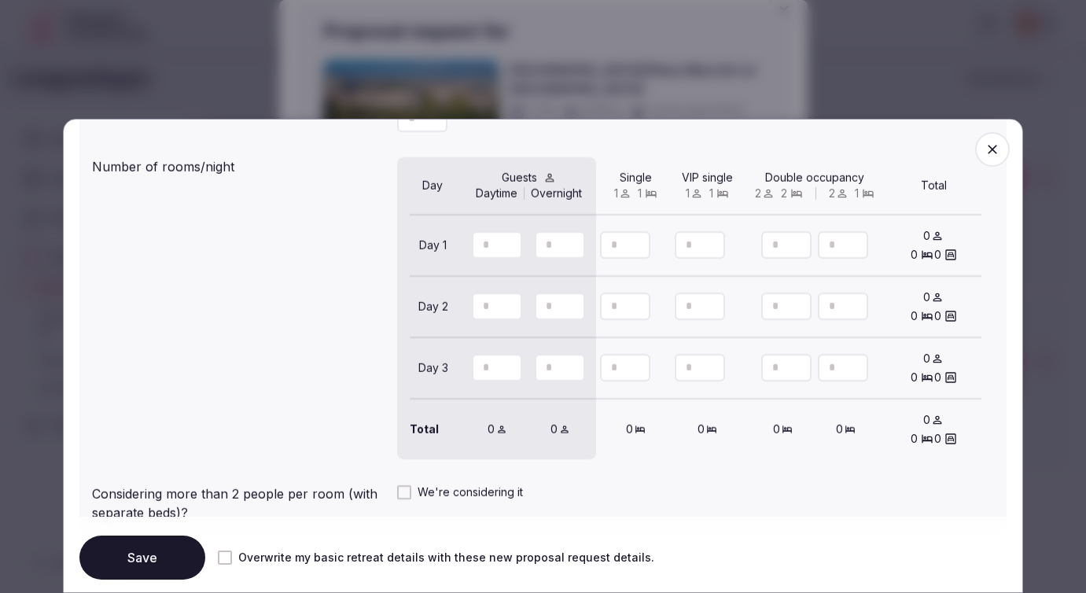
scroll to position [1160, 0]
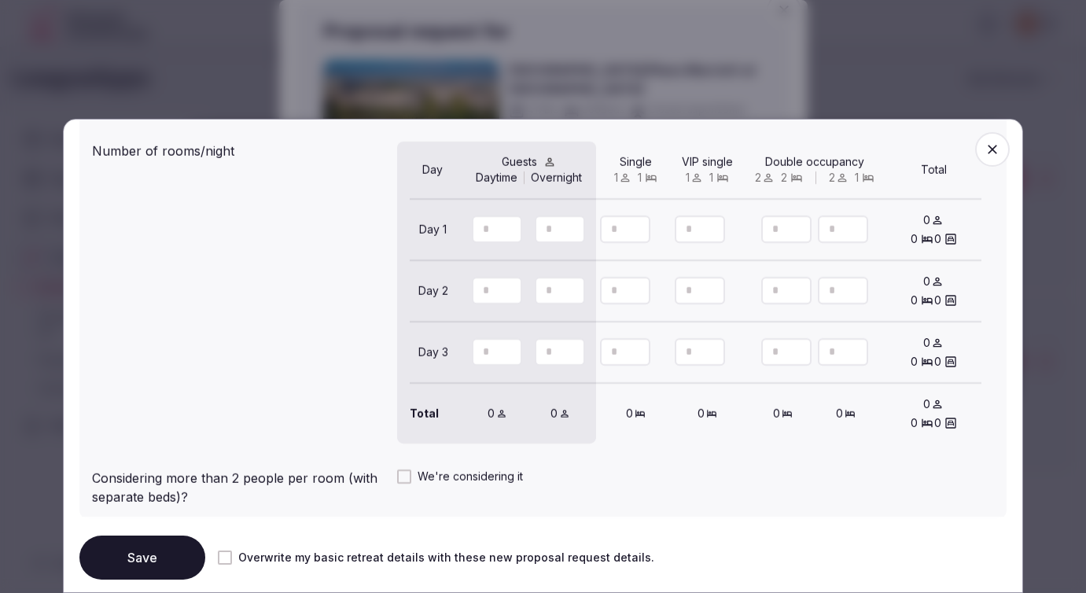
type input "***"
drag, startPoint x: 493, startPoint y: 232, endPoint x: 474, endPoint y: 232, distance: 18.9
click at [475, 232] on input "number" at bounding box center [497, 230] width 50 height 28
type input "***"
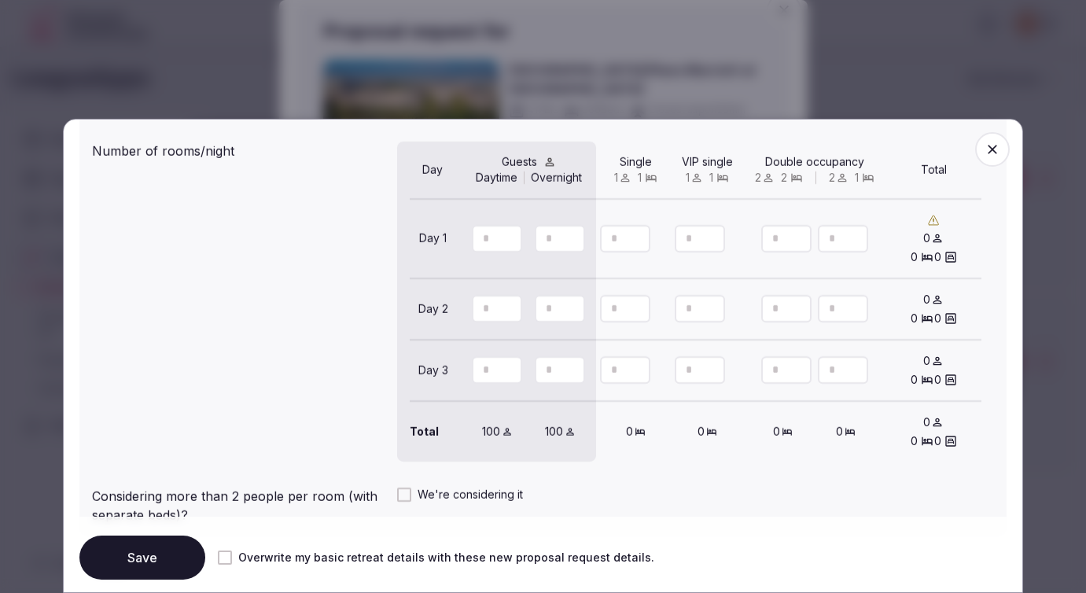
type input "***"
click at [488, 308] on input "number" at bounding box center [497, 309] width 50 height 28
type input "***"
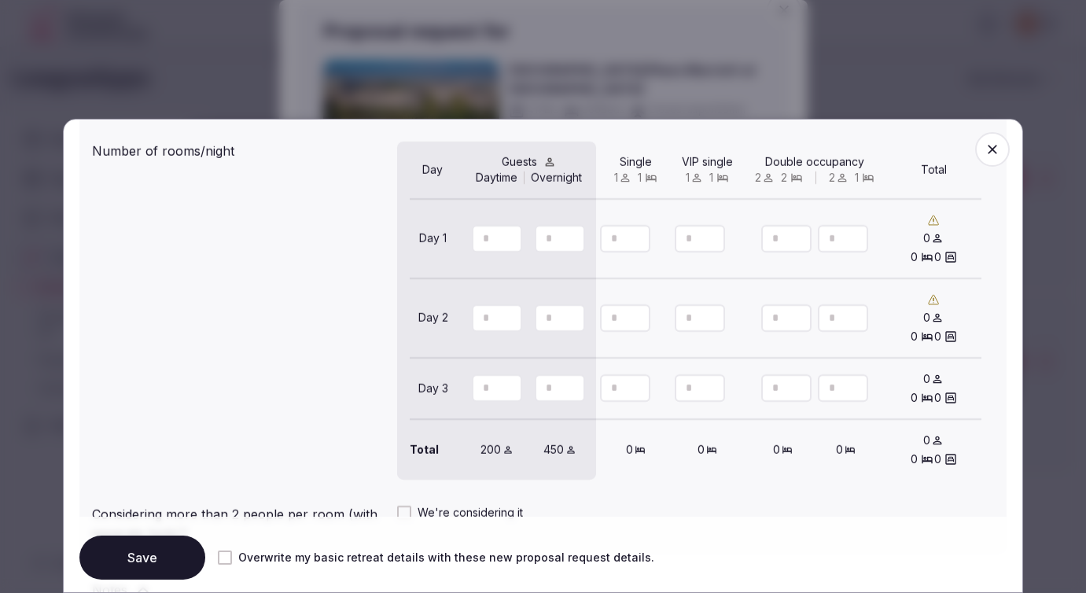
type input "***"
click at [492, 393] on input "number" at bounding box center [497, 388] width 50 height 28
type input "***"
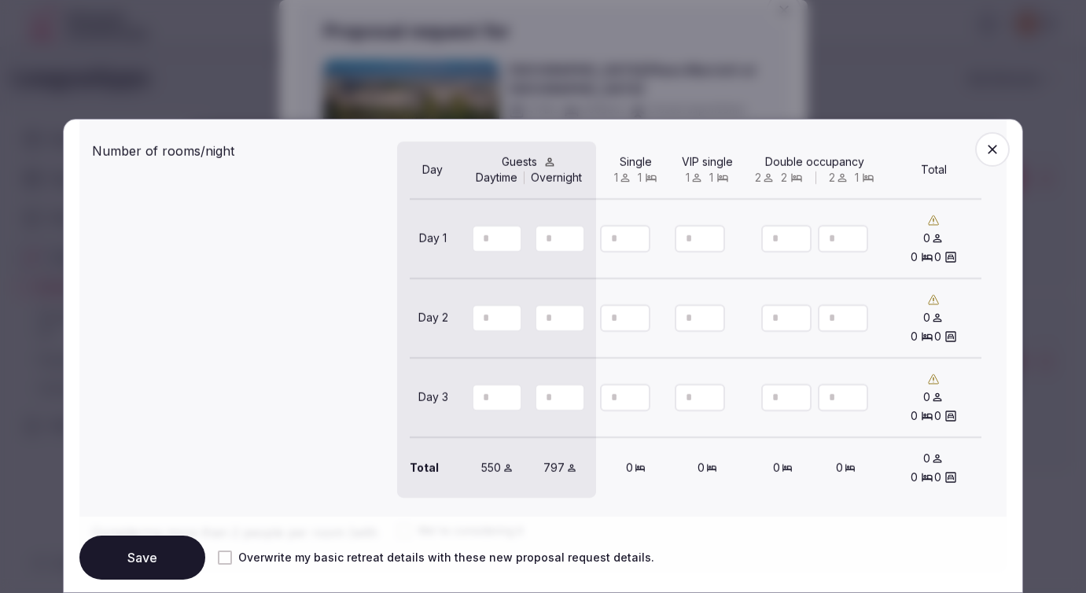
click at [576, 393] on icon "Increment" at bounding box center [572, 390] width 13 height 13
type input "***"
click at [576, 393] on icon "Increment" at bounding box center [572, 390] width 13 height 13
click at [209, 389] on div "Number of rooms/night The total room capacity (0) does not match the number of …" at bounding box center [543, 319] width 902 height 369
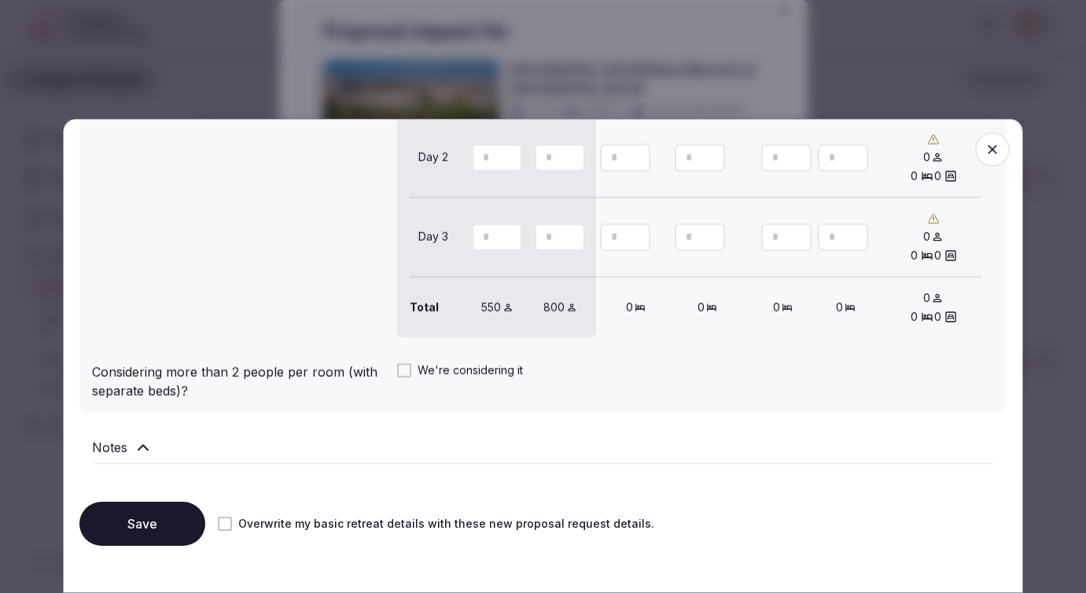
scroll to position [1354, 0]
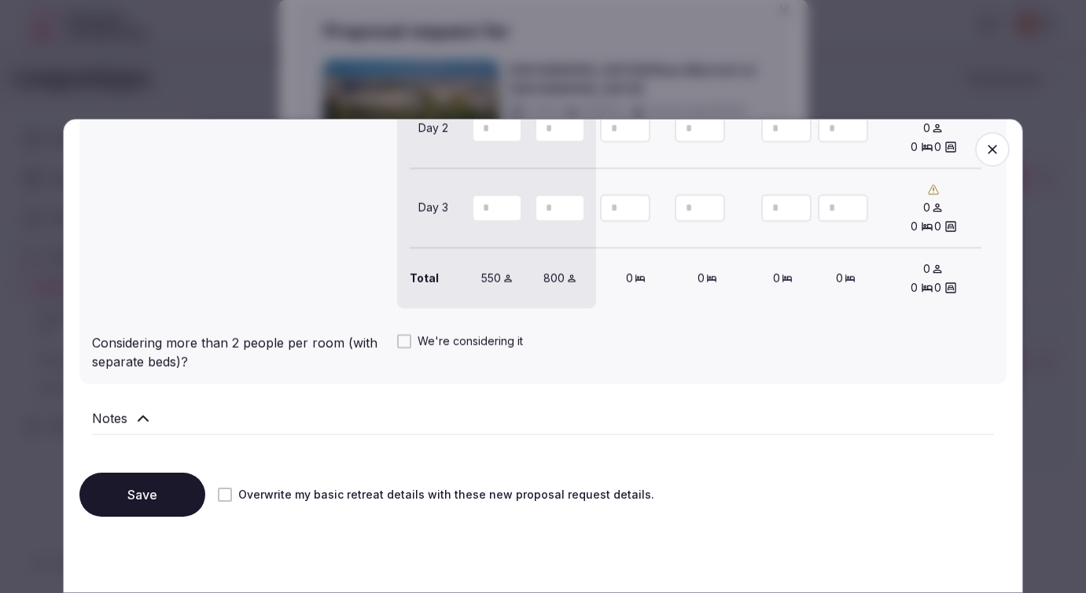
click at [224, 493] on button "Overwrite my basic retreat details with these new proposal request details." at bounding box center [225, 495] width 14 height 14
click at [157, 474] on button "Save" at bounding box center [142, 495] width 126 height 44
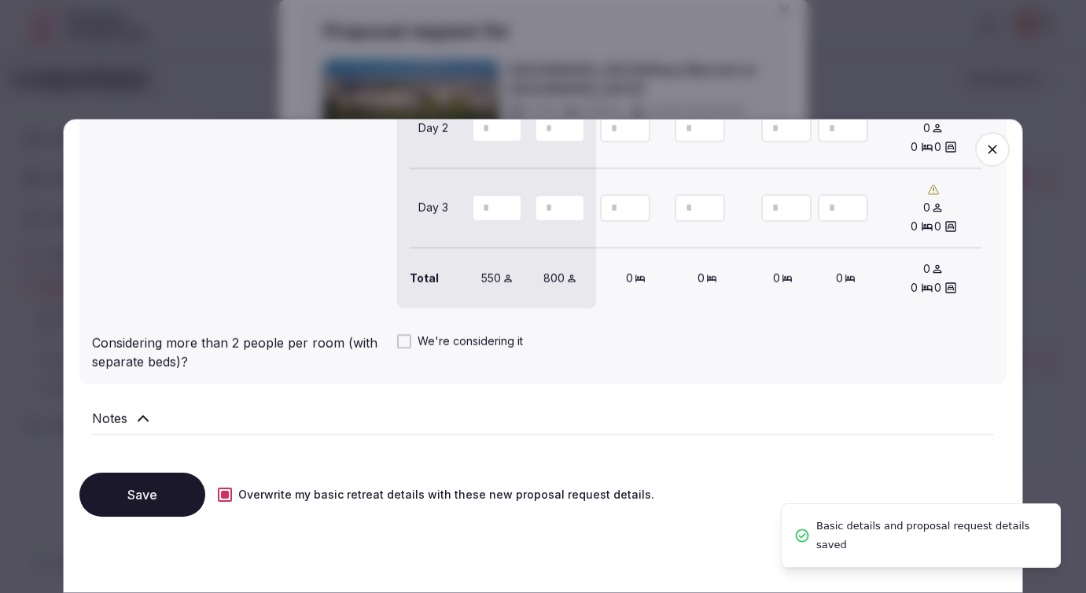
click at [998, 140] on span "button" at bounding box center [992, 149] width 35 height 35
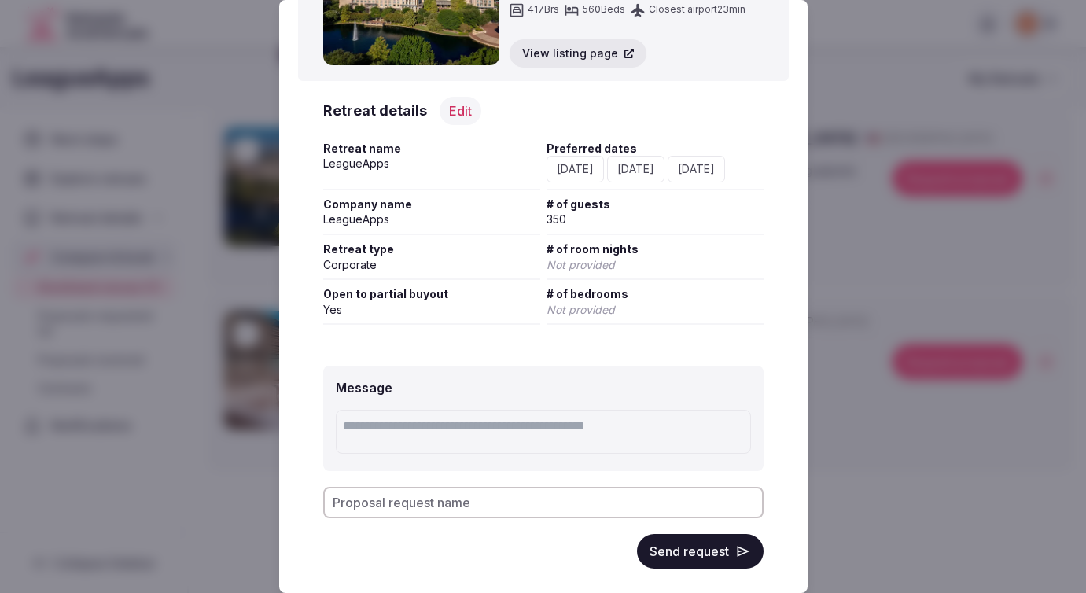
scroll to position [135, 0]
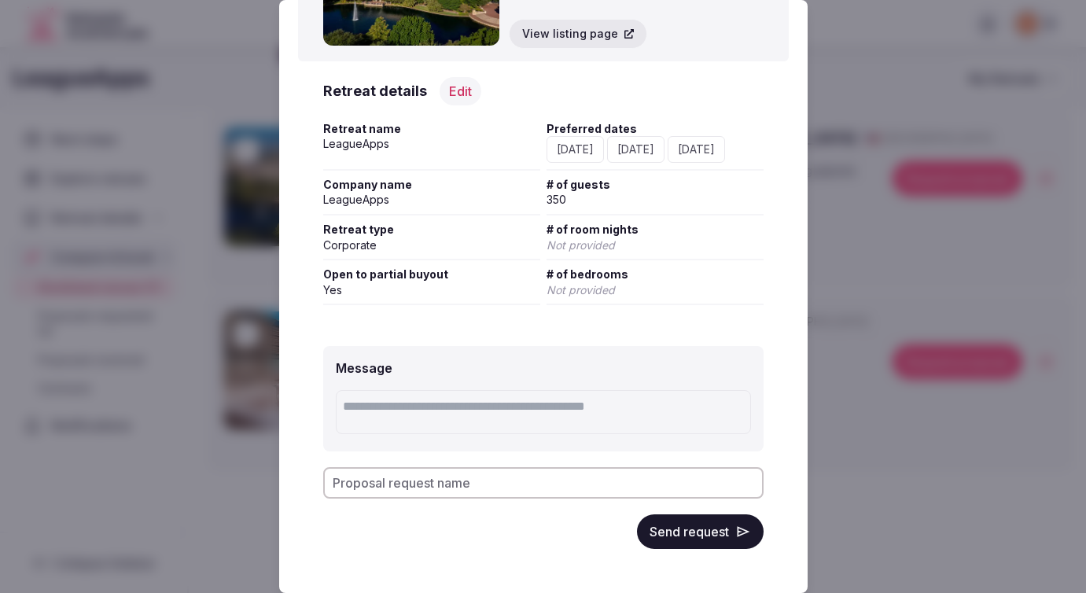
click at [719, 531] on button "Send request" at bounding box center [700, 531] width 127 height 35
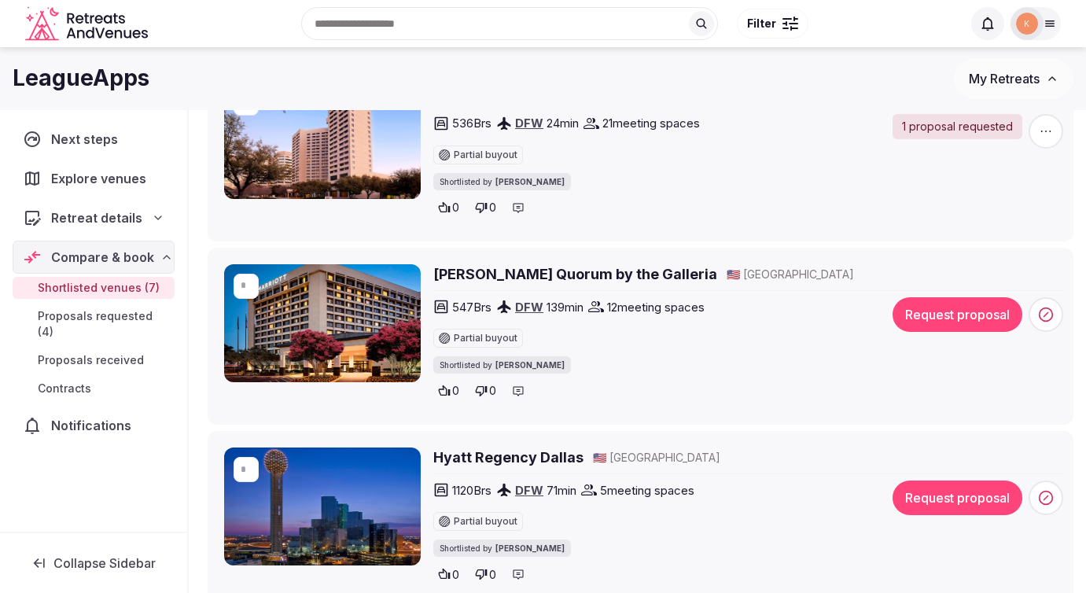
scroll to position [295, 0]
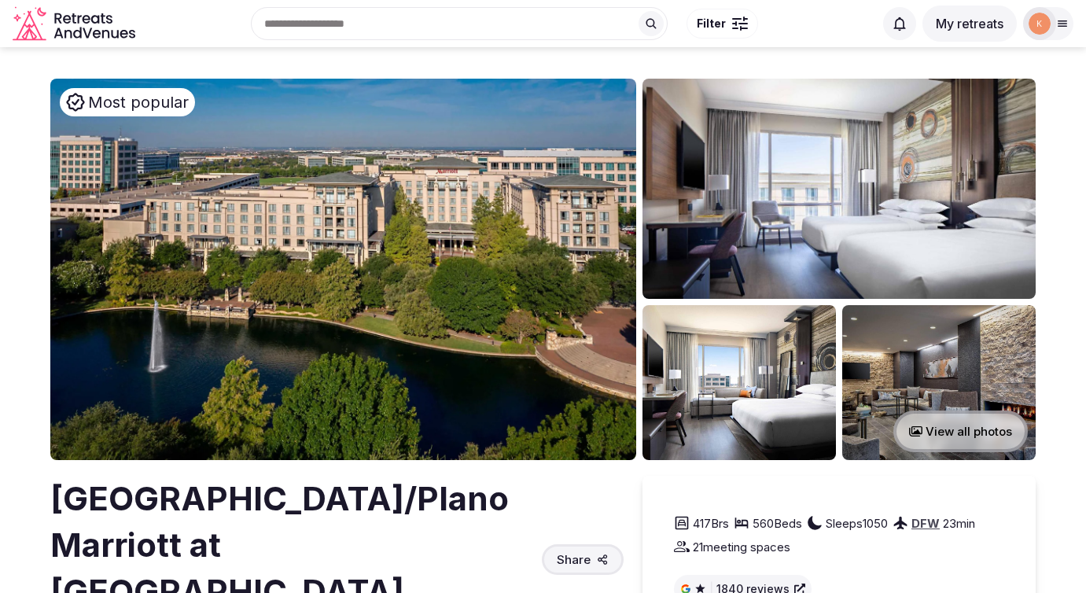
click at [953, 425] on button "View all photos" at bounding box center [961, 432] width 135 height 42
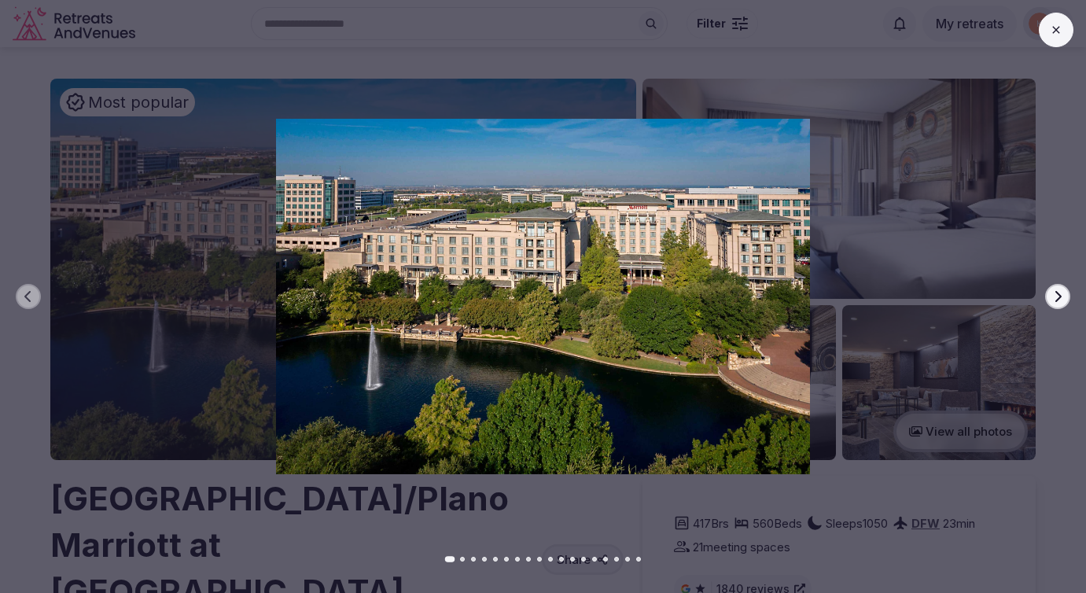
click at [1058, 295] on icon "button" at bounding box center [1058, 296] width 13 height 13
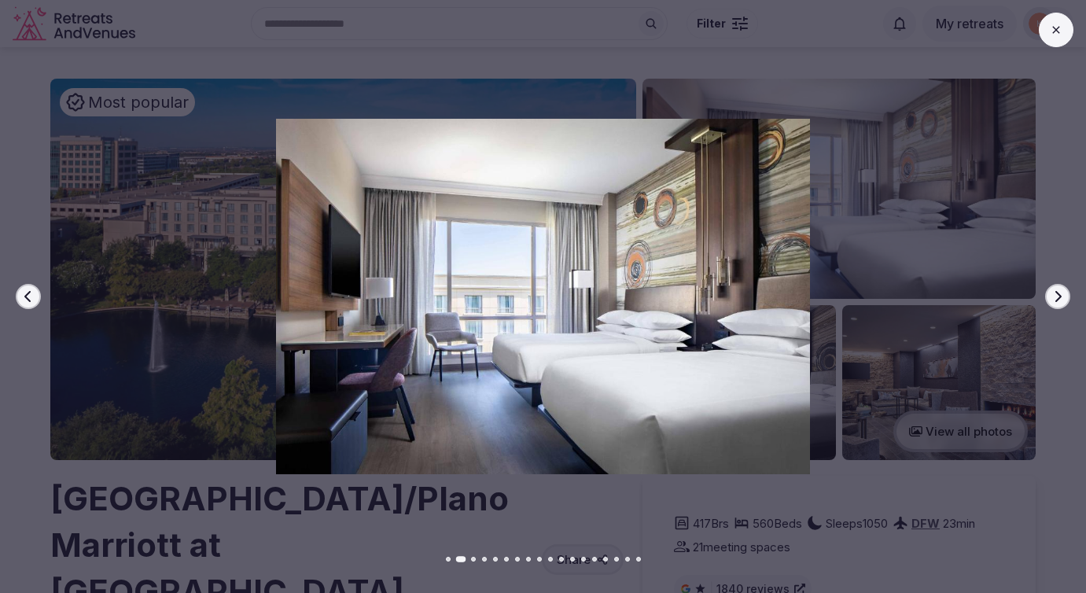
click at [1058, 295] on icon "button" at bounding box center [1058, 296] width 13 height 13
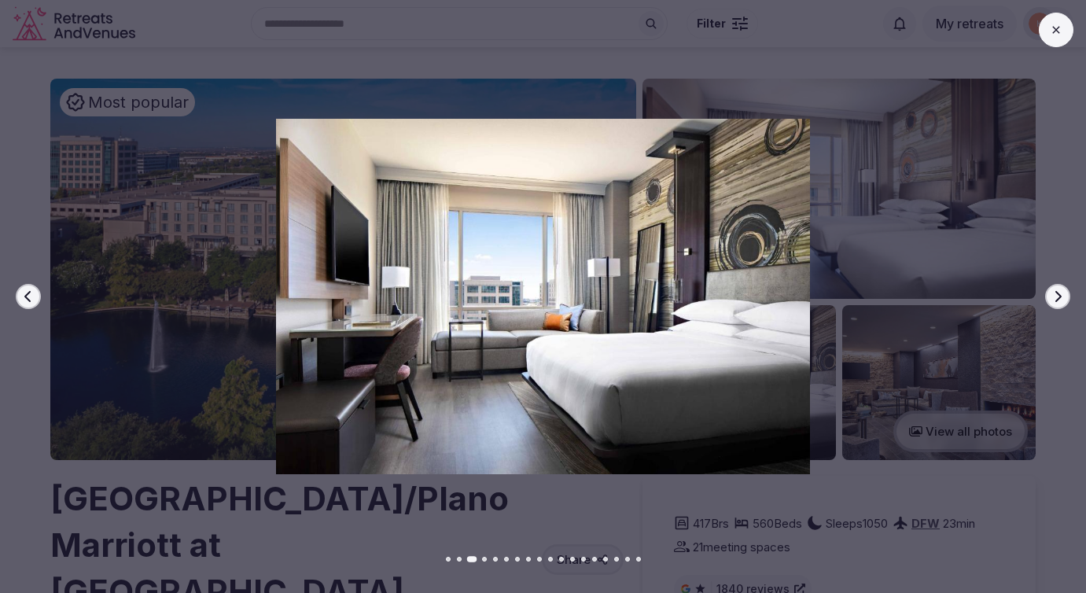
click at [1058, 295] on icon "button" at bounding box center [1058, 296] width 13 height 13
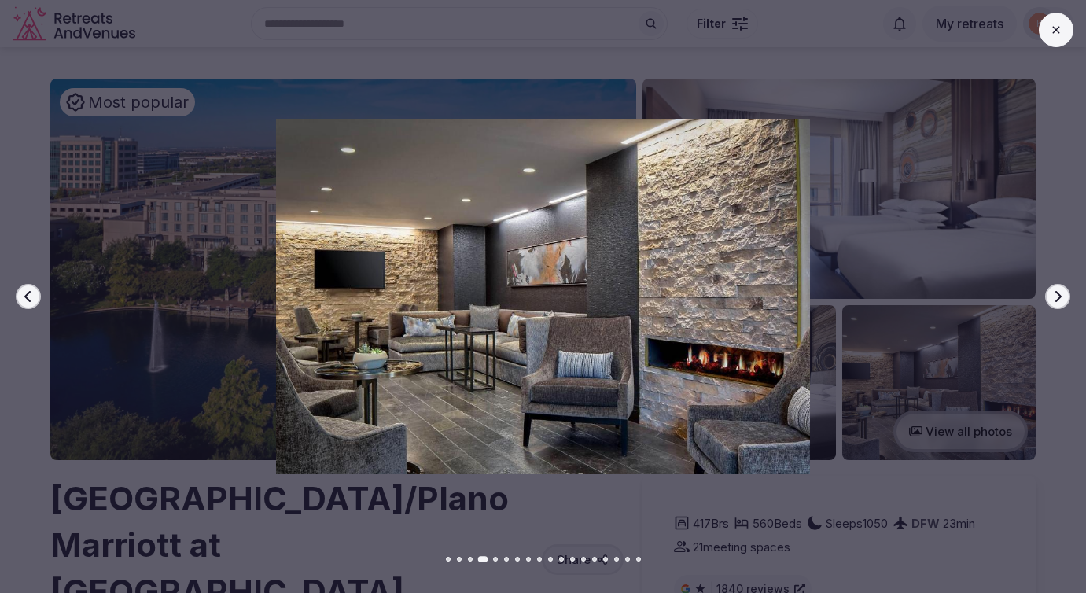
click at [1058, 295] on icon "button" at bounding box center [1058, 296] width 13 height 13
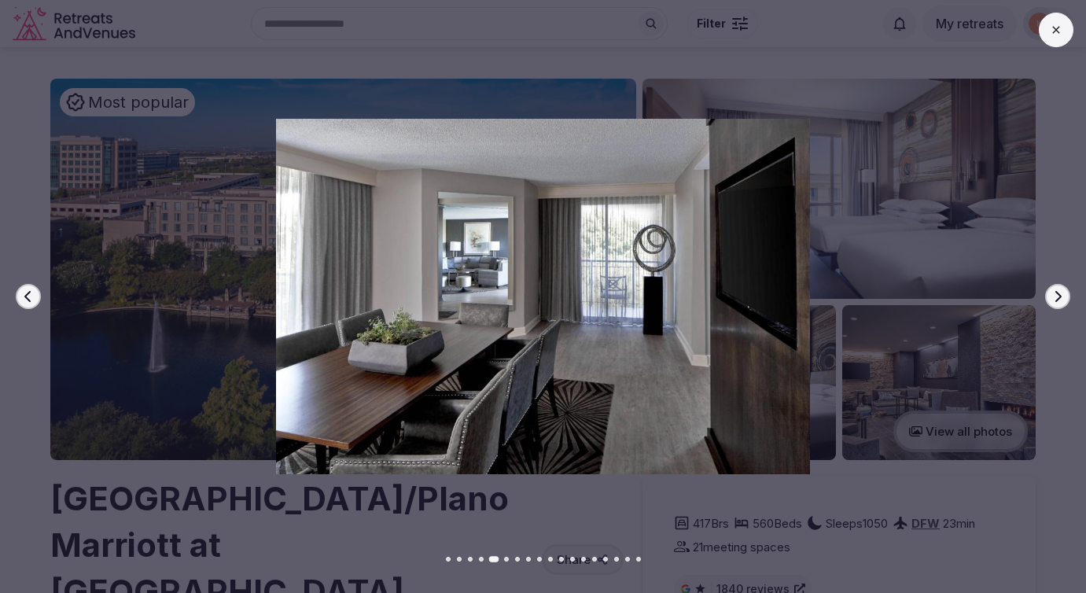
click at [1058, 295] on icon "button" at bounding box center [1058, 296] width 13 height 13
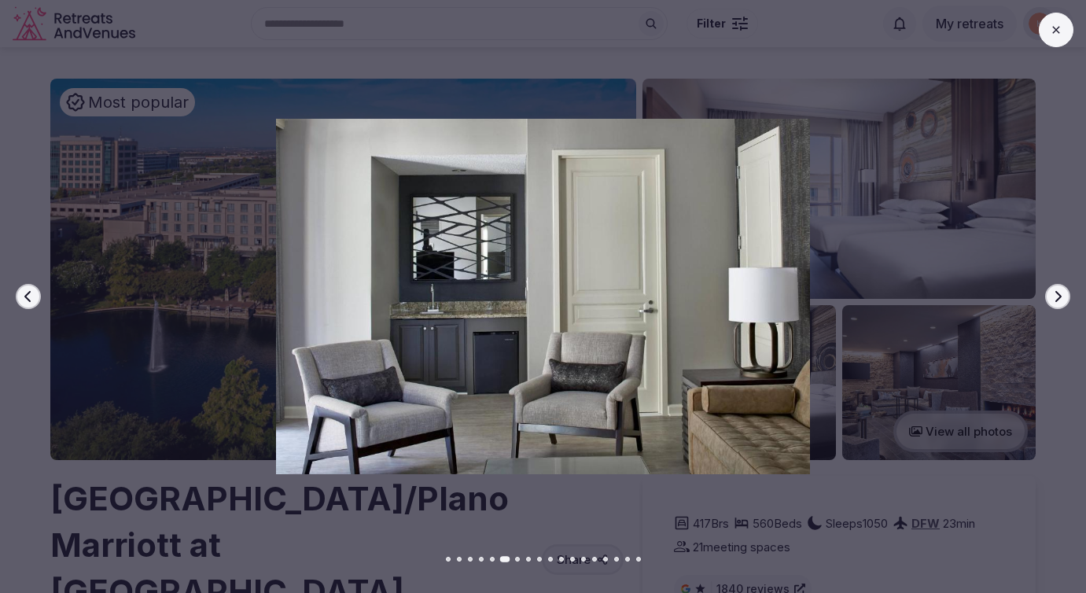
click at [1058, 295] on icon "button" at bounding box center [1058, 296] width 13 height 13
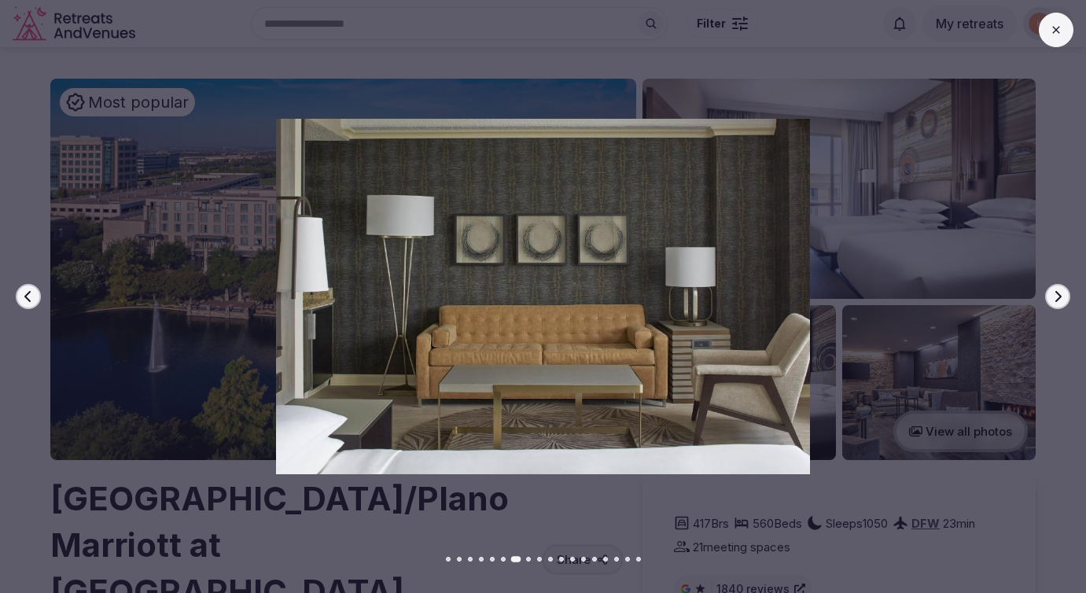
click at [1058, 295] on icon "button" at bounding box center [1058, 296] width 13 height 13
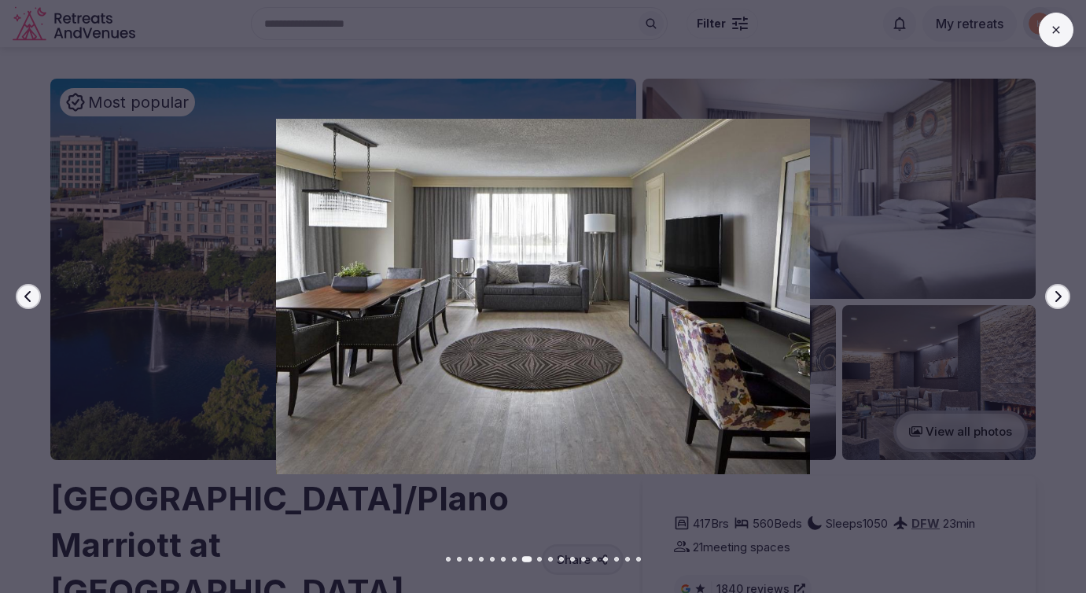
click at [1058, 295] on icon "button" at bounding box center [1058, 296] width 13 height 13
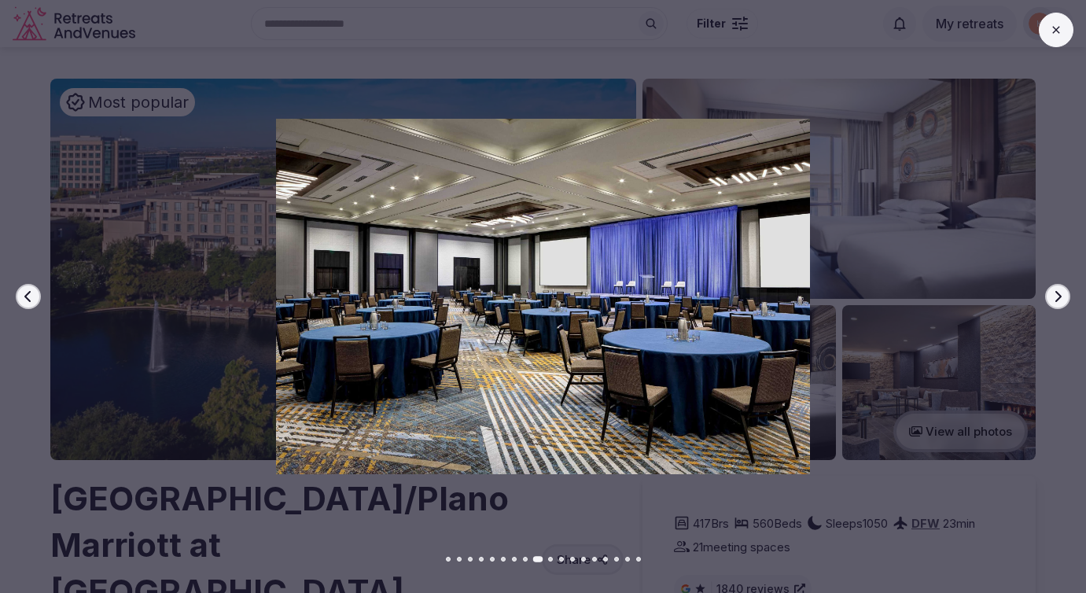
click at [1058, 295] on icon "button" at bounding box center [1058, 296] width 13 height 13
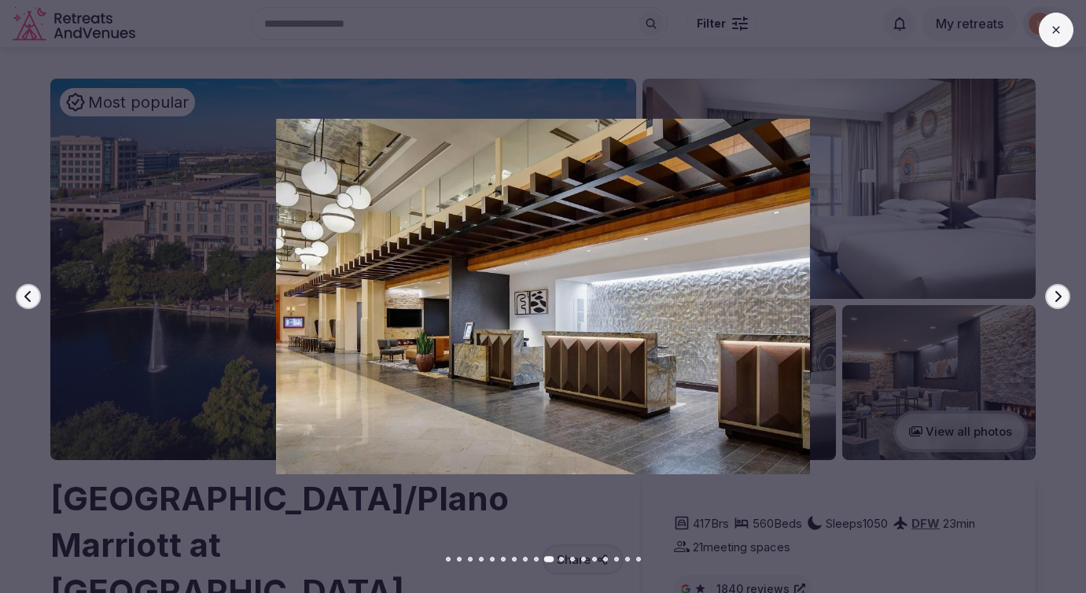
click at [1060, 37] on button at bounding box center [1056, 30] width 35 height 35
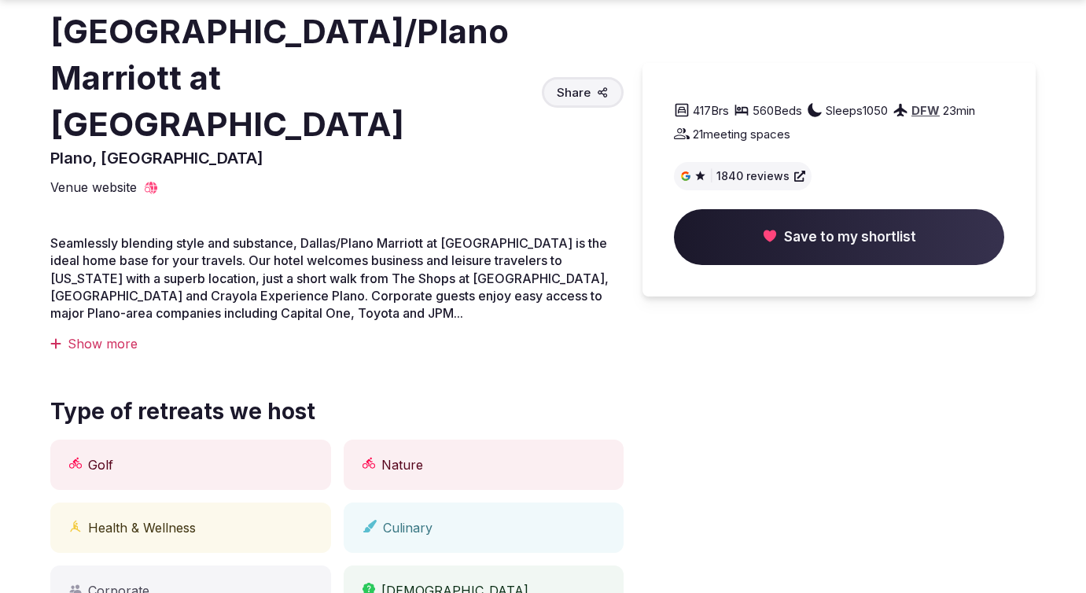
scroll to position [473, 0]
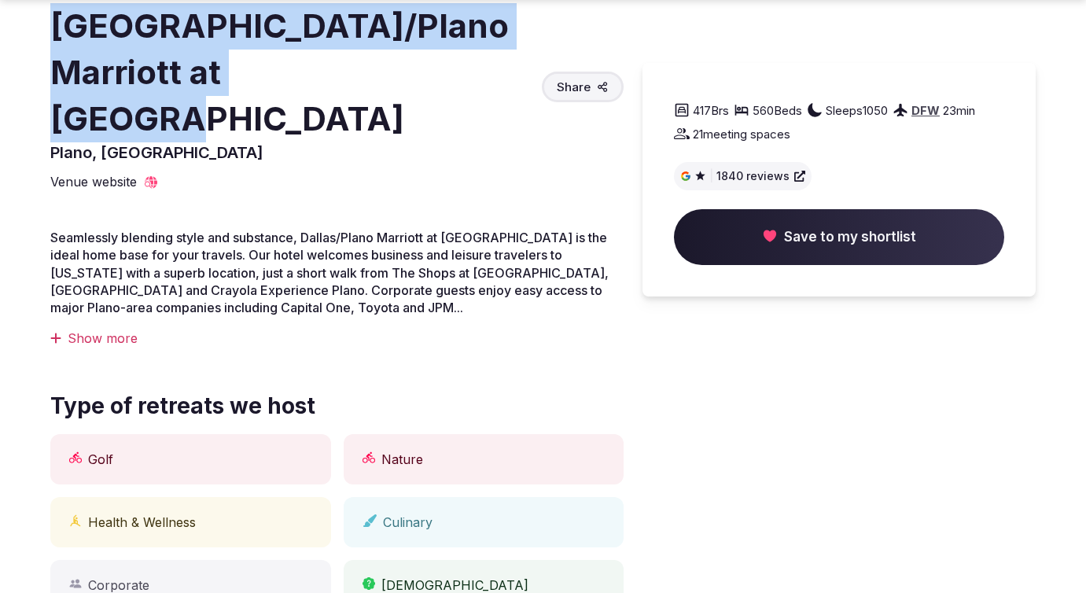
drag, startPoint x: 54, startPoint y: 21, endPoint x: 385, endPoint y: 50, distance: 331.6
click at [385, 50] on h2 "[GEOGRAPHIC_DATA]/Plano Marriott at [GEOGRAPHIC_DATA]" at bounding box center [292, 72] width 485 height 138
copy h2 "[GEOGRAPHIC_DATA]/Plano Marriott at [GEOGRAPHIC_DATA]"
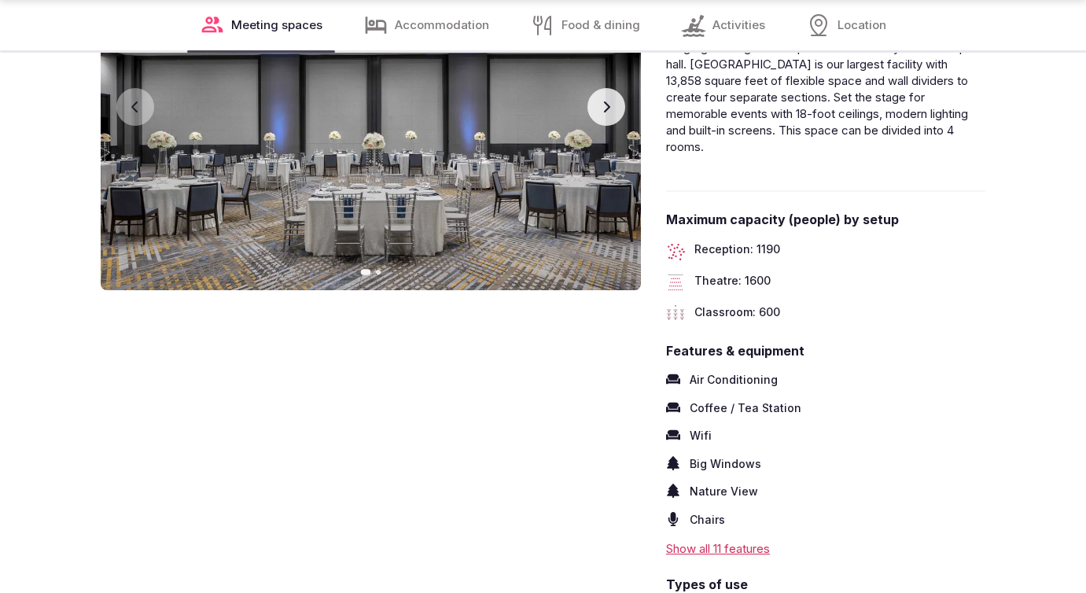
scroll to position [2077, 0]
